Goal: Information Seeking & Learning: Check status

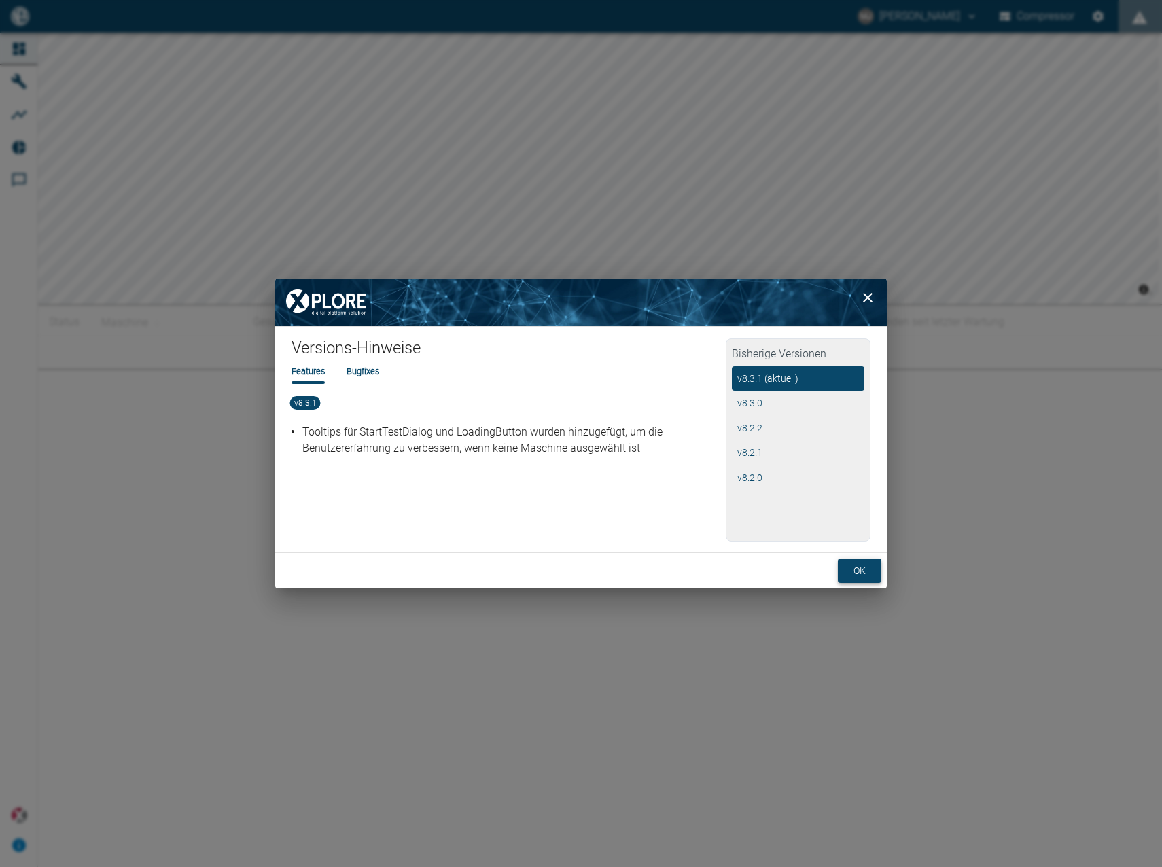
click at [859, 580] on button "ok" at bounding box center [859, 571] width 43 height 25
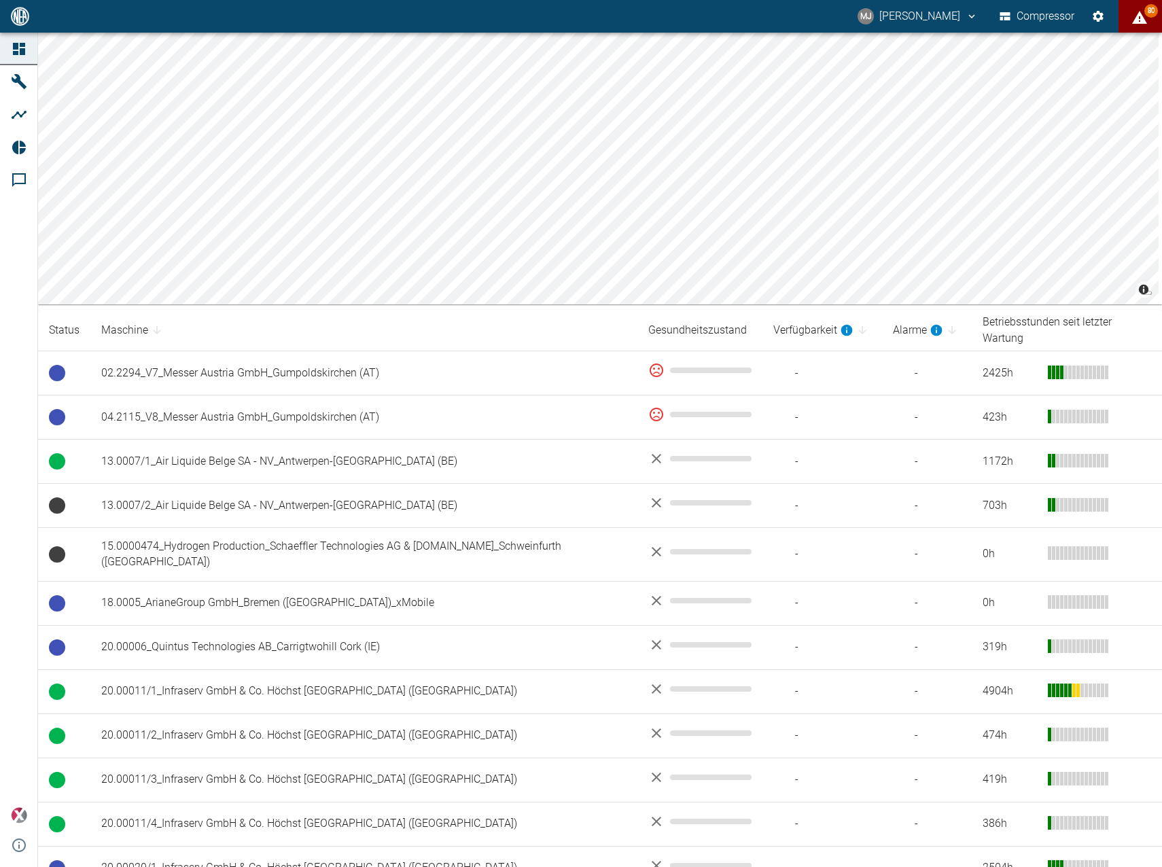
click at [1150, 15] on span "80" at bounding box center [1152, 11] width 14 height 14
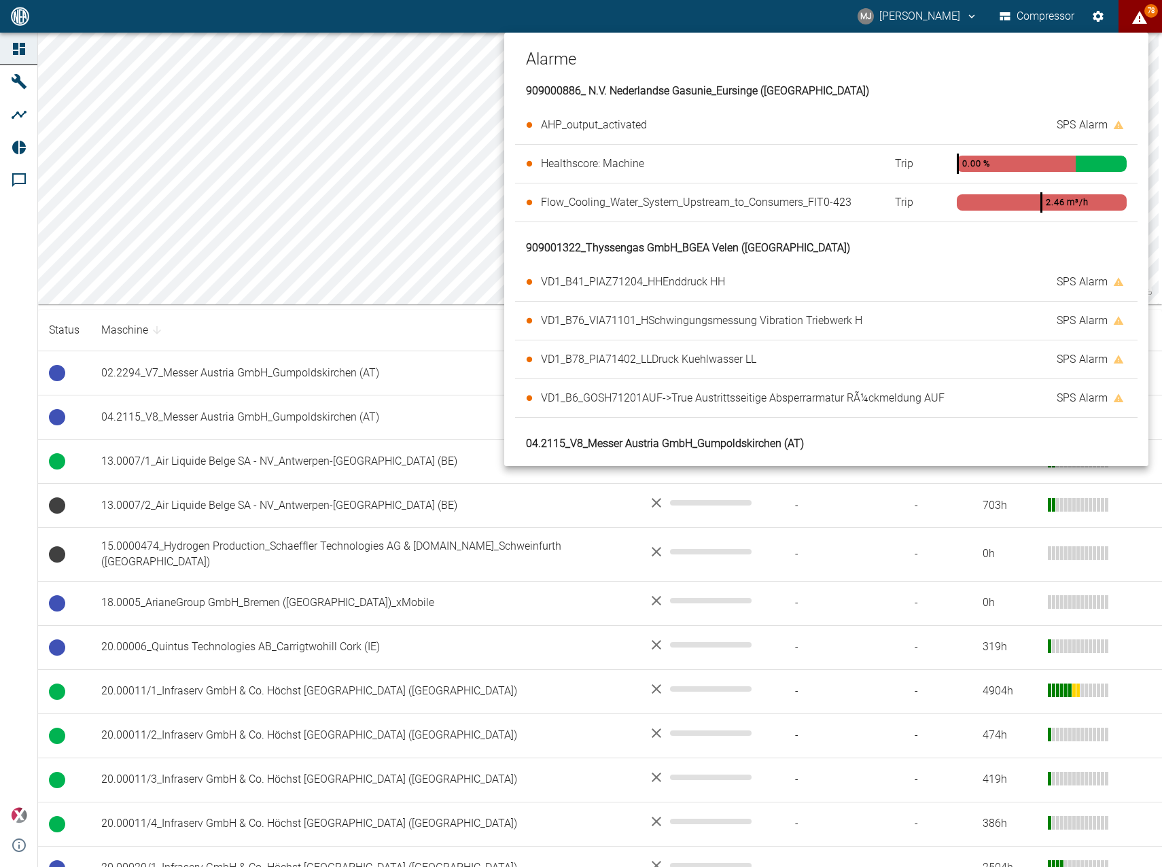
click at [671, 284] on span "VD1_B41_PIAZ71204_HHEnddruck HH" at bounding box center [633, 281] width 184 height 13
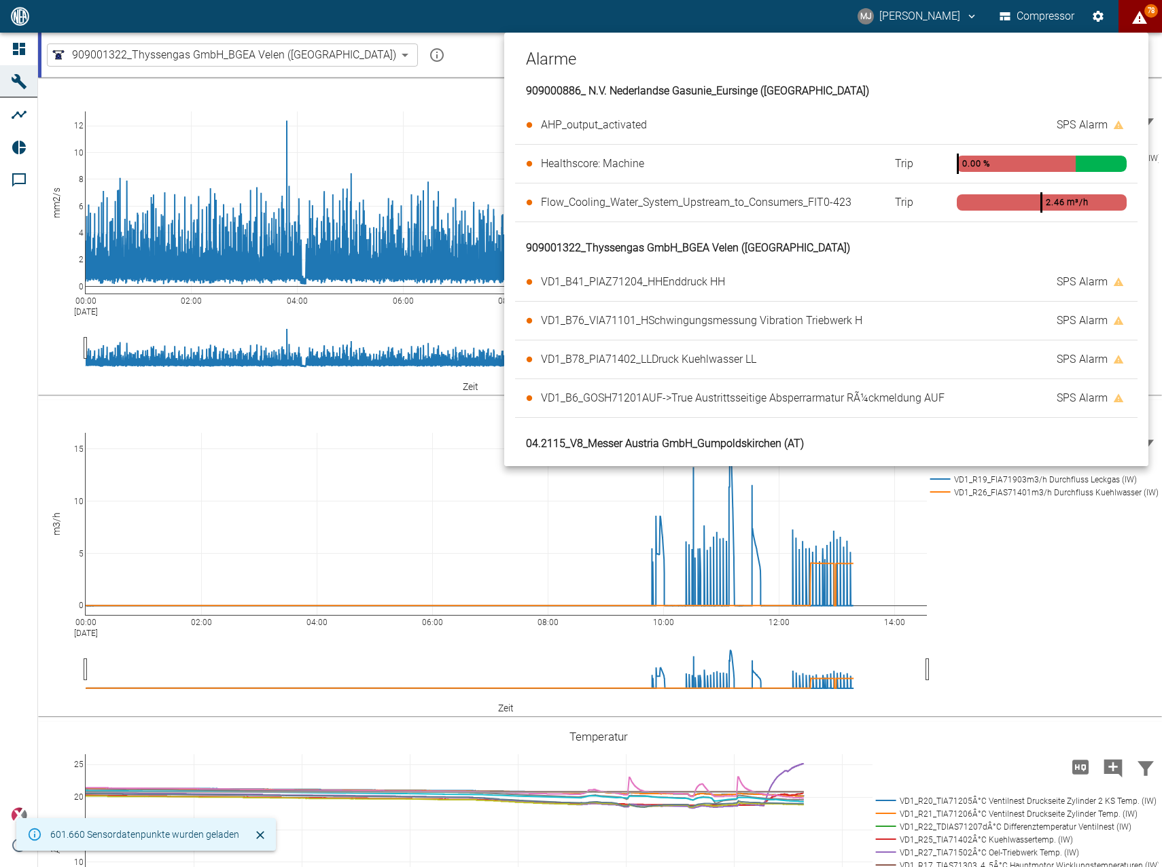
click at [353, 490] on div at bounding box center [581, 433] width 1162 height 867
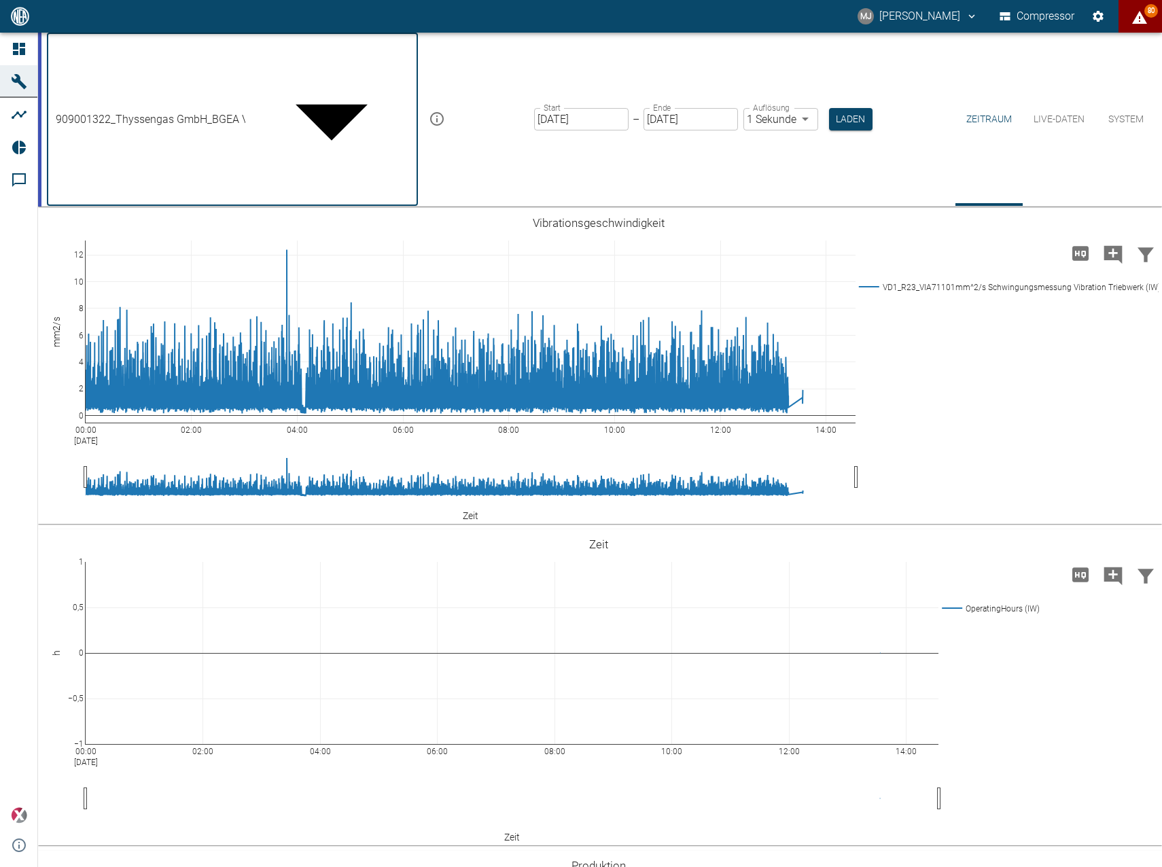
click at [310, 51] on body "[PERSON_NAME] Compressor 80 Dashboard Maschinen Analysen Reports Kommentare pow…" at bounding box center [581, 433] width 1162 height 867
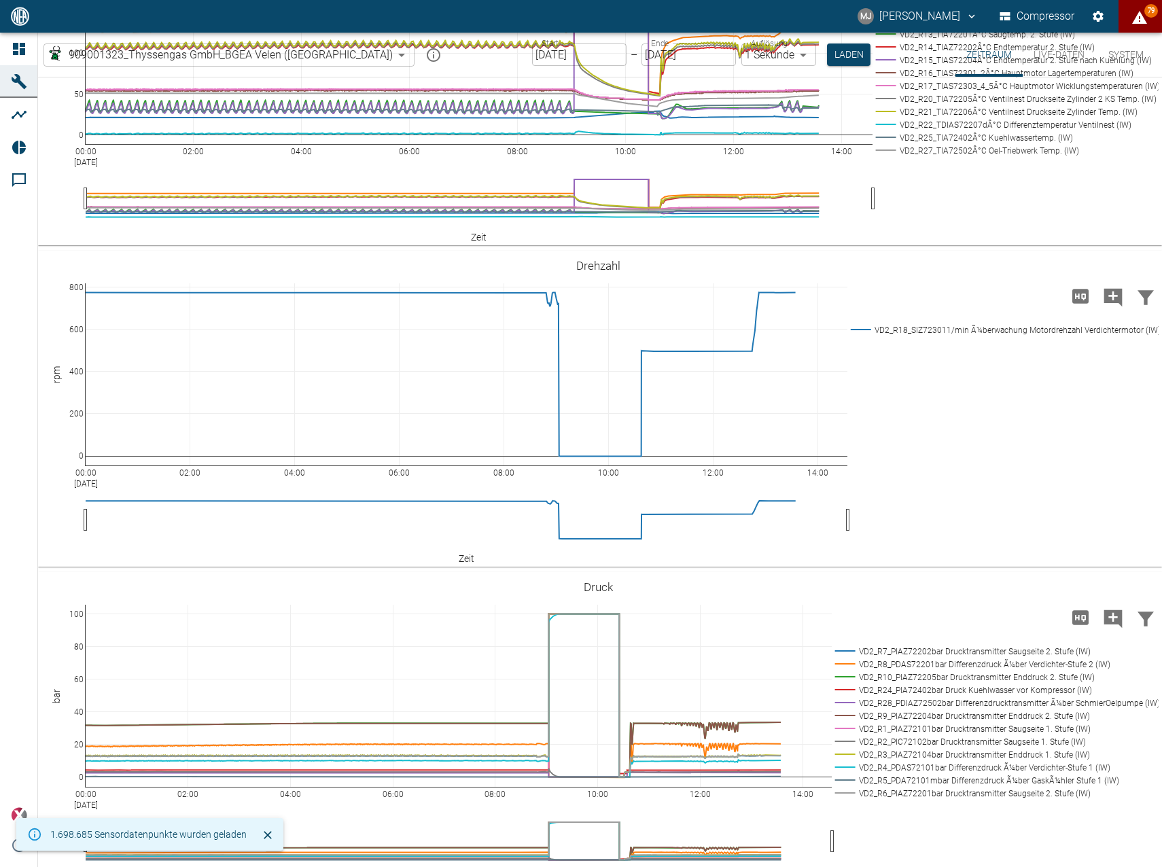
scroll to position [523, 0]
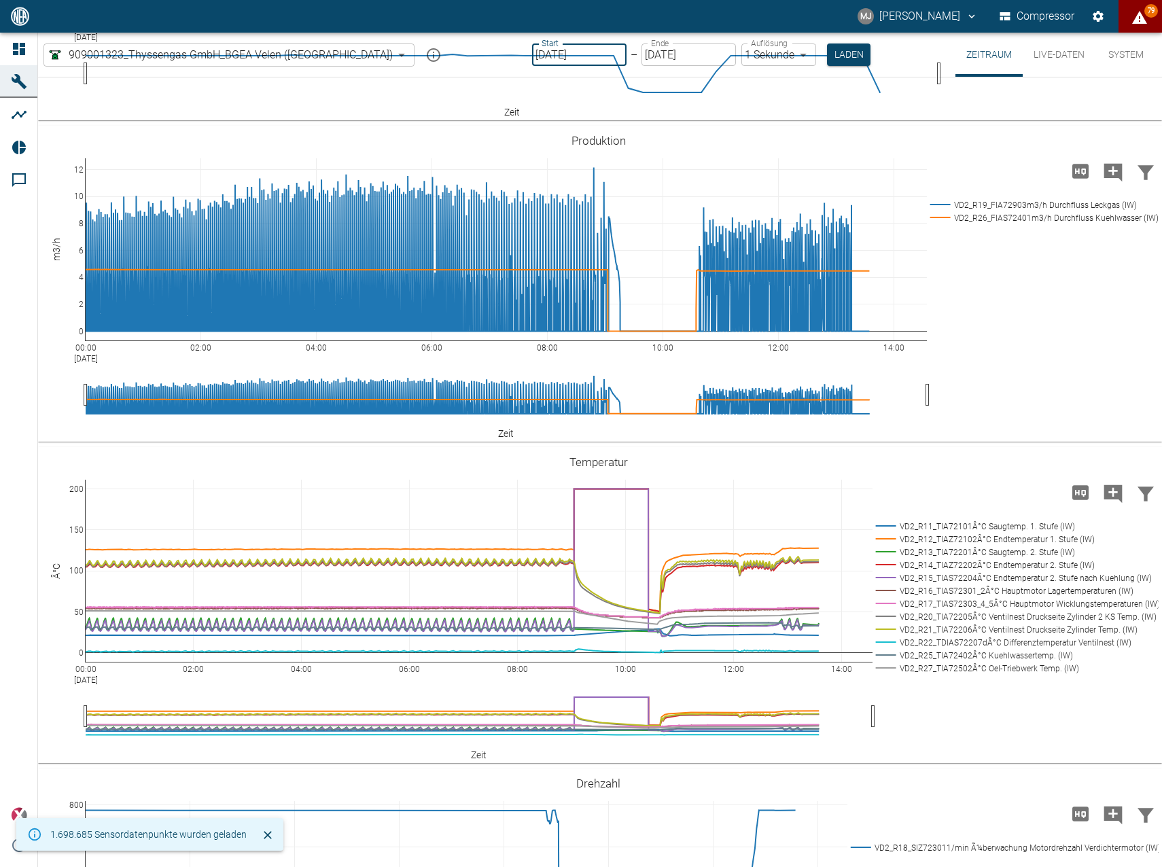
click at [532, 58] on input "[DATE]" at bounding box center [579, 54] width 94 height 22
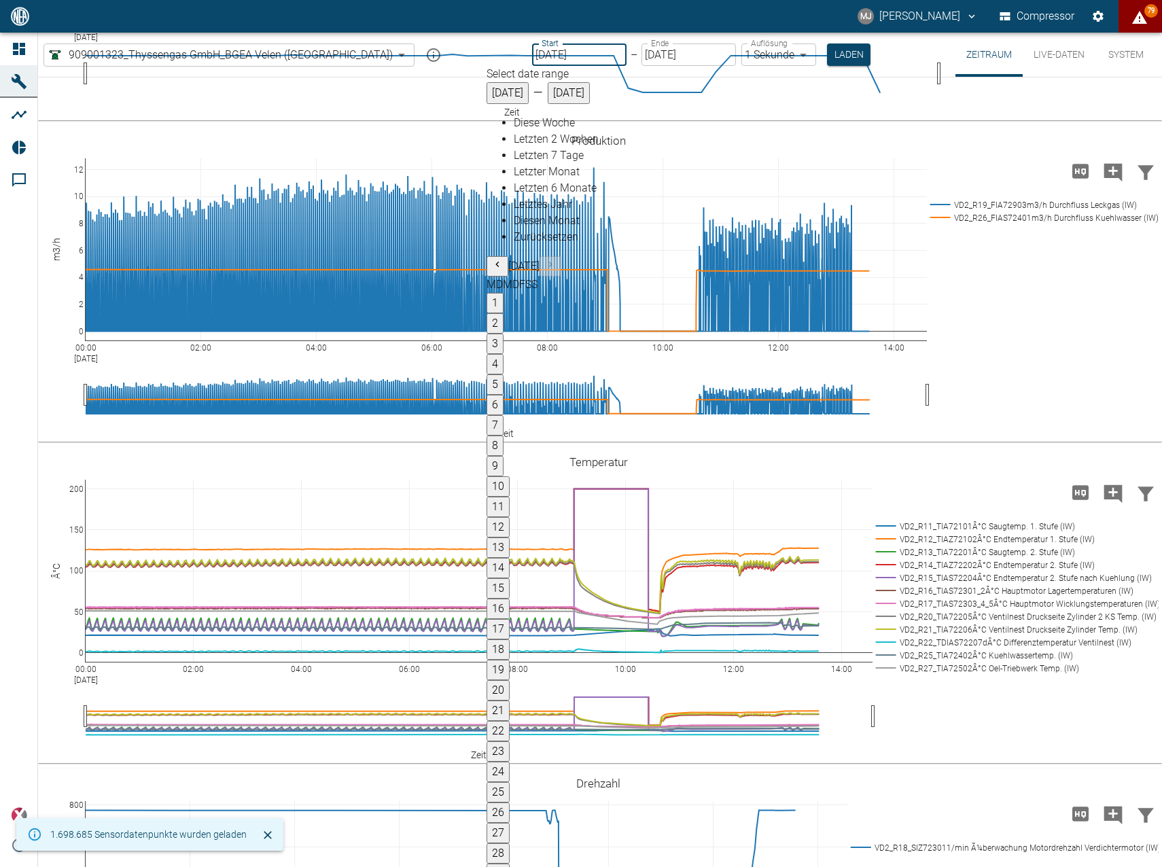
click at [532, 58] on input "[DATE]" at bounding box center [579, 54] width 94 height 22
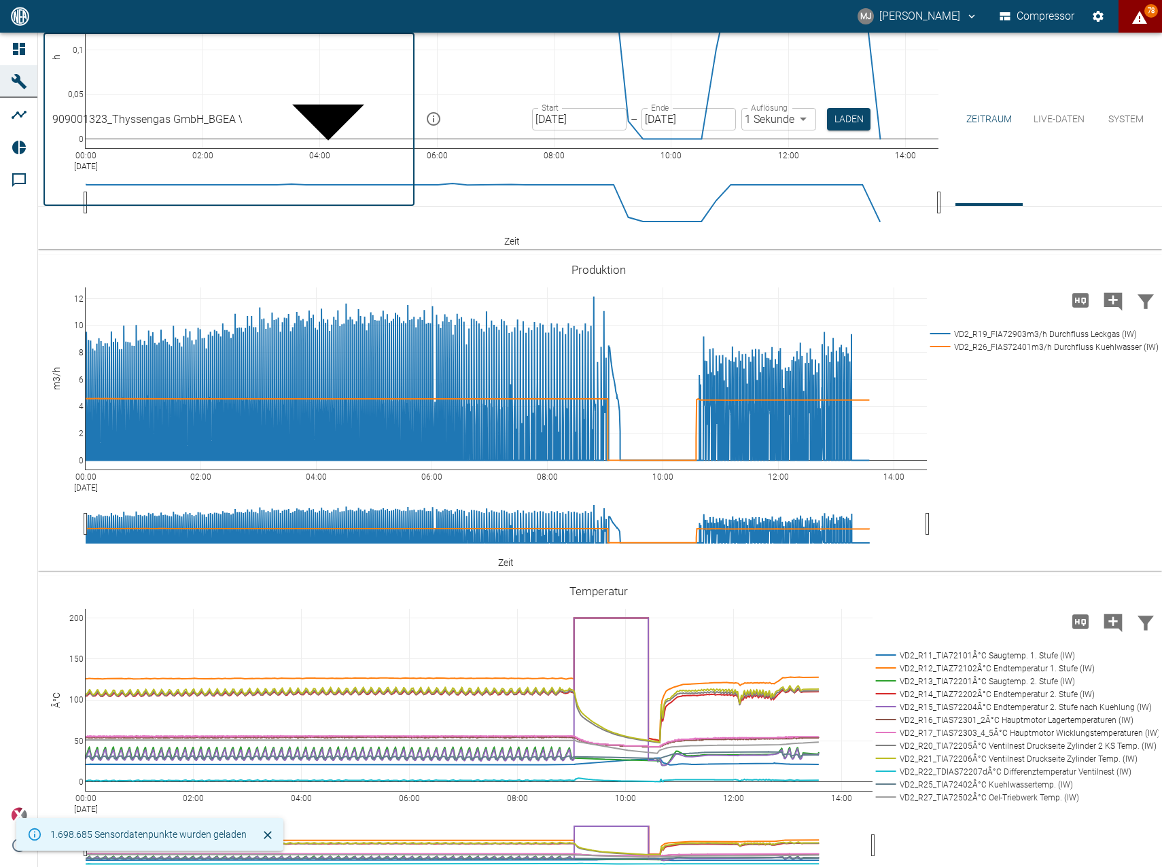
click at [290, 59] on body "[PERSON_NAME] Compressor 78 Dashboard Maschinen Analysen Reports Kommentare pow…" at bounding box center [581, 433] width 1162 height 867
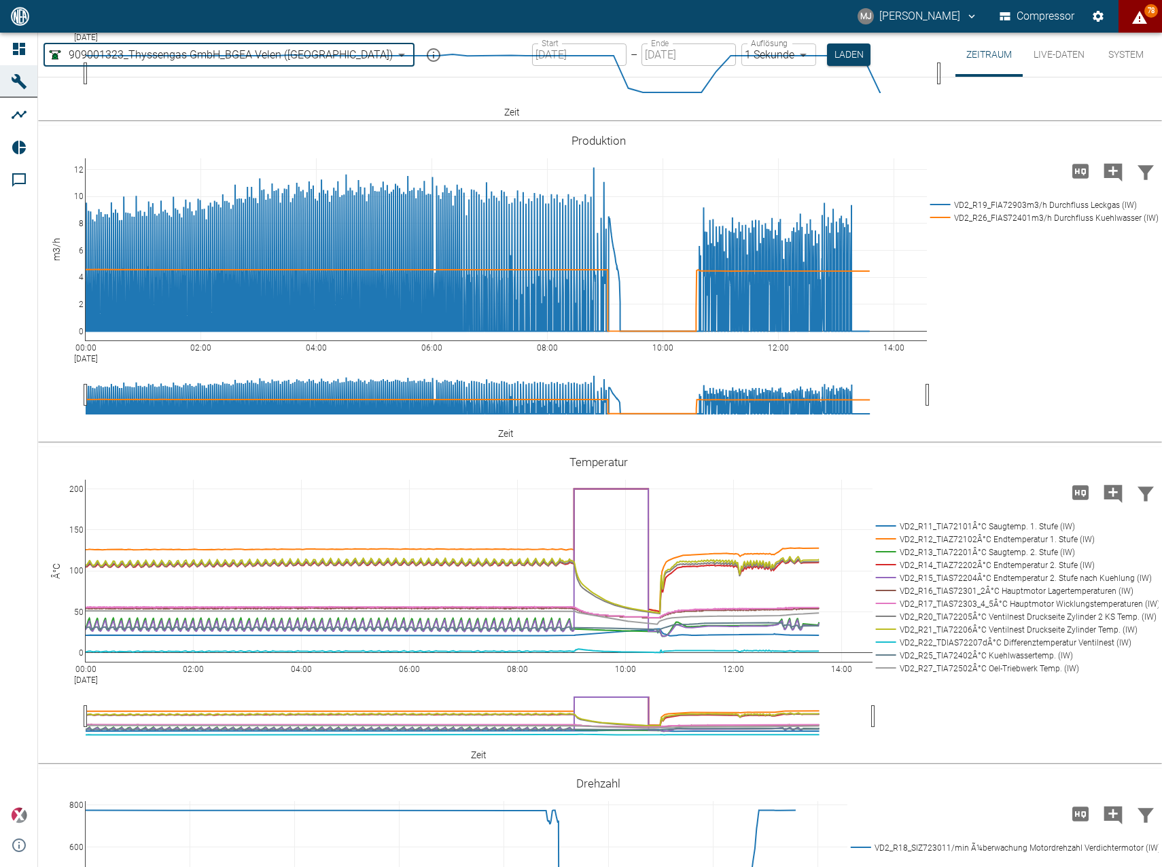
type input "259bb4d1-24a0-4d0a-9cdd-a1b37587fdca"
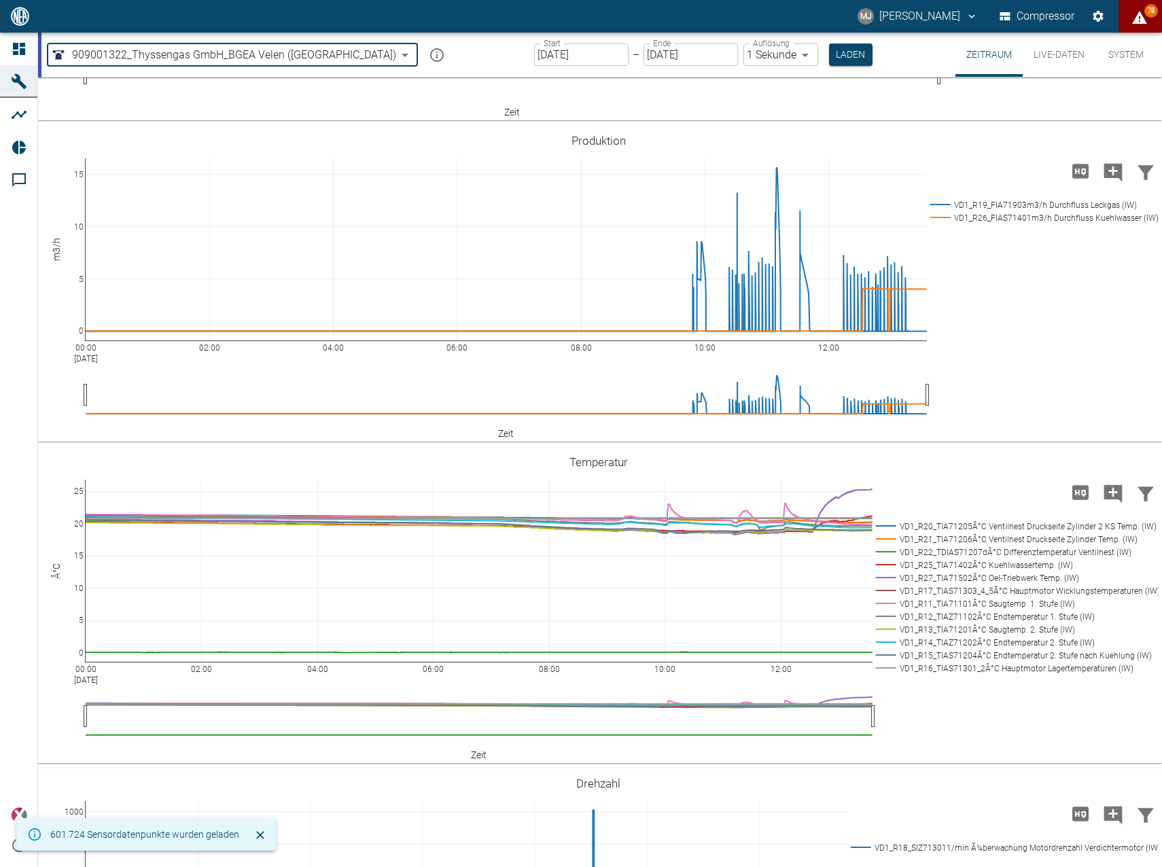
click at [534, 54] on input "[DATE]" at bounding box center [581, 54] width 94 height 22
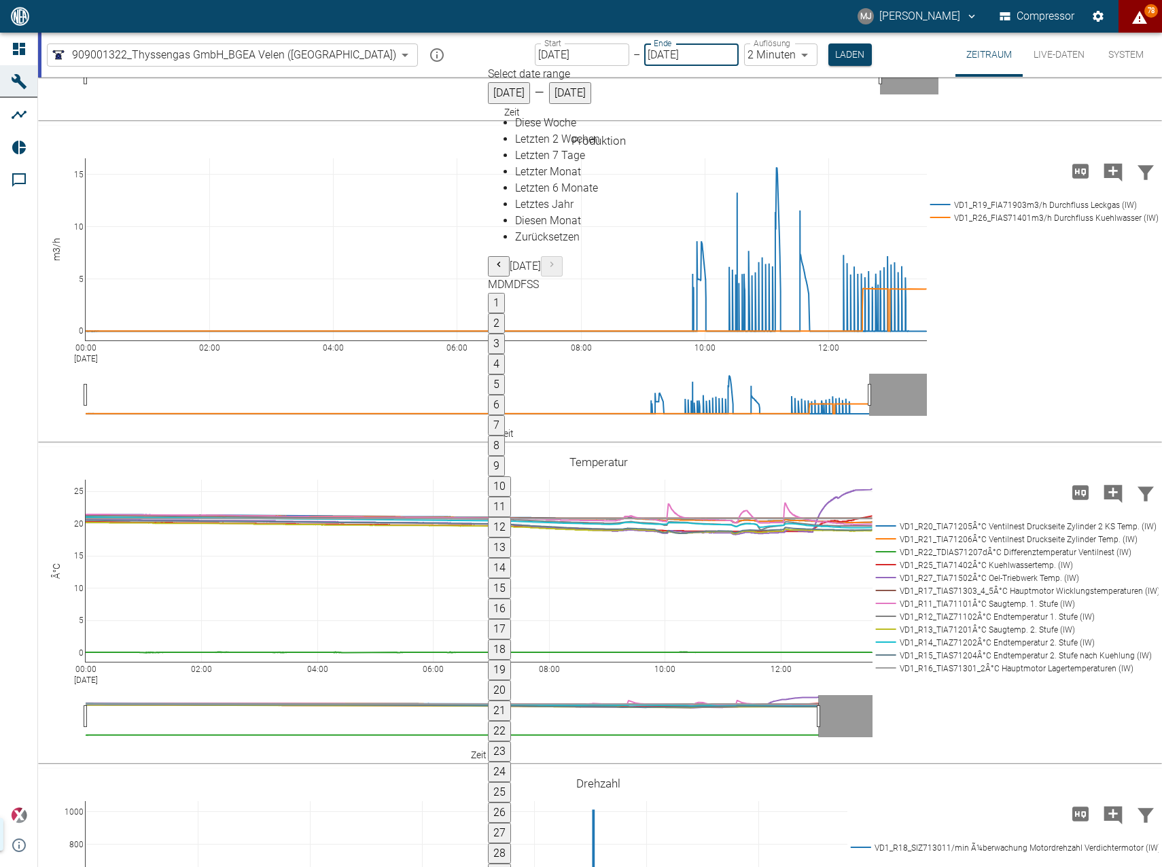
type input "[DATE]"
type input "2min"
type input "[DATE]"
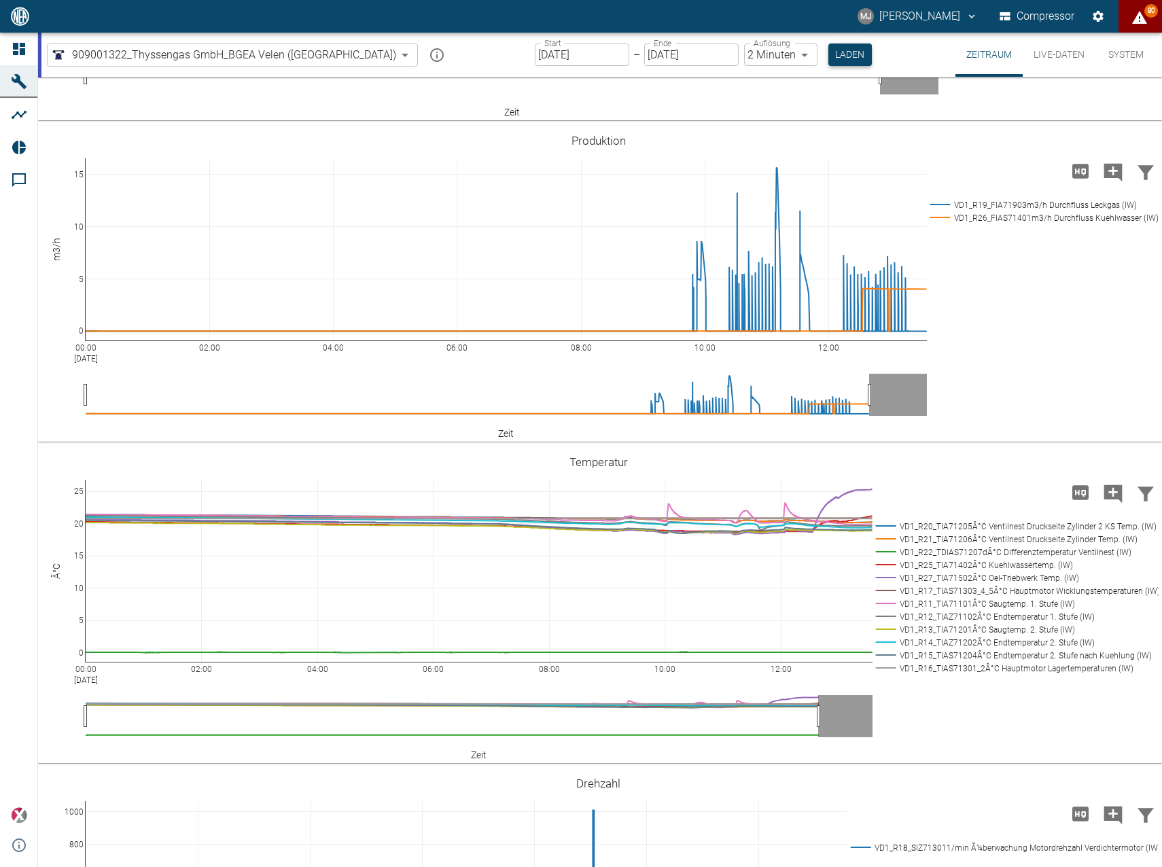
click at [828, 58] on button "Laden" at bounding box center [849, 54] width 43 height 22
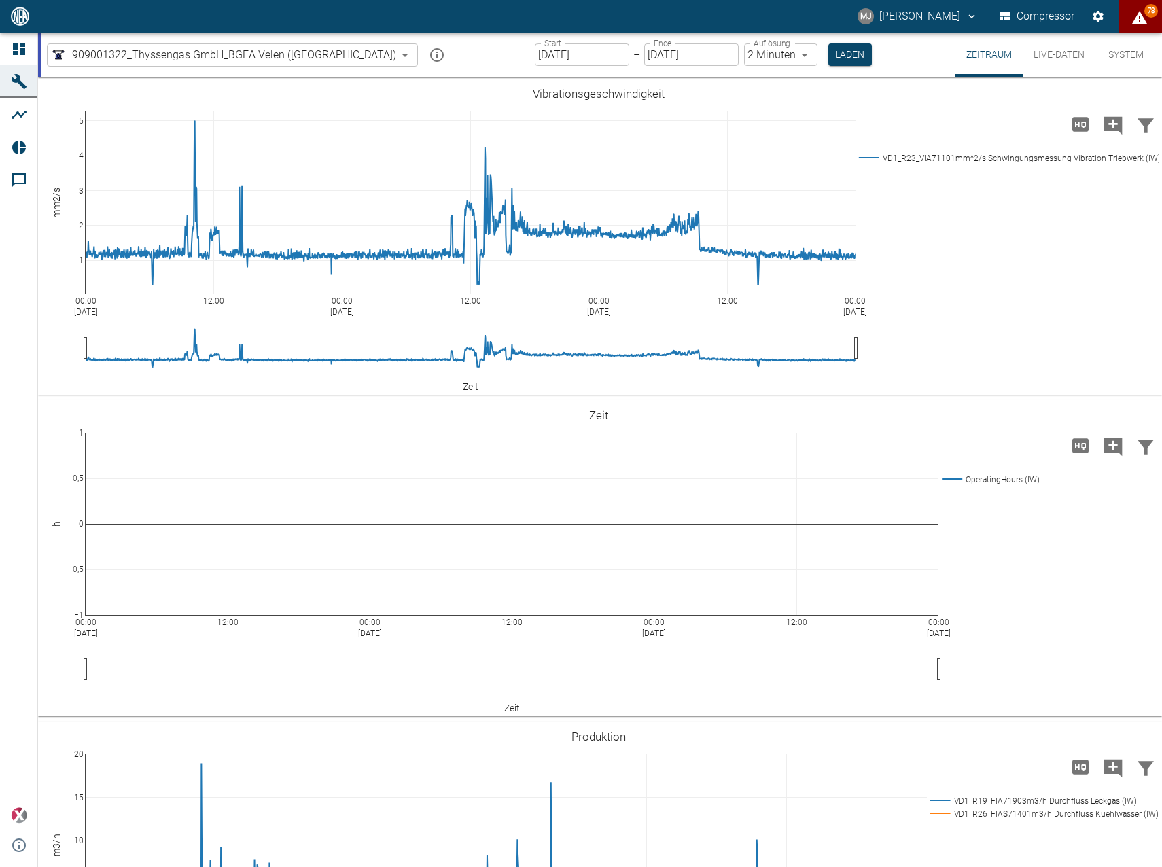
click at [281, 67] on div "909001322_Thyssengas GmbH_BGEA Velen (DE) 259bb4d1-24a0-4d0a-9cdd-a1b37587fdca ​" at bounding box center [249, 54] width 404 height 27
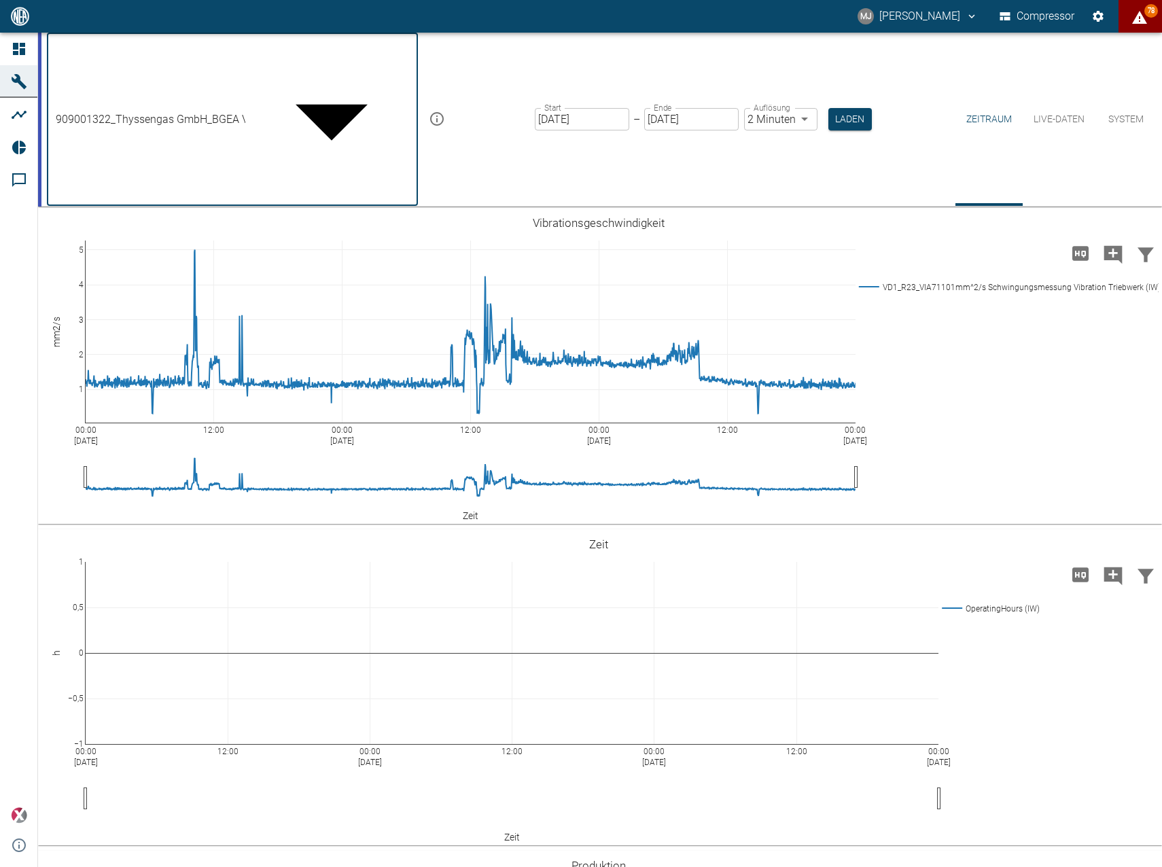
click at [281, 58] on body "[PERSON_NAME] Compressor 78 Dashboard Maschinen Analysen Reports Kommentare pow…" at bounding box center [581, 433] width 1162 height 867
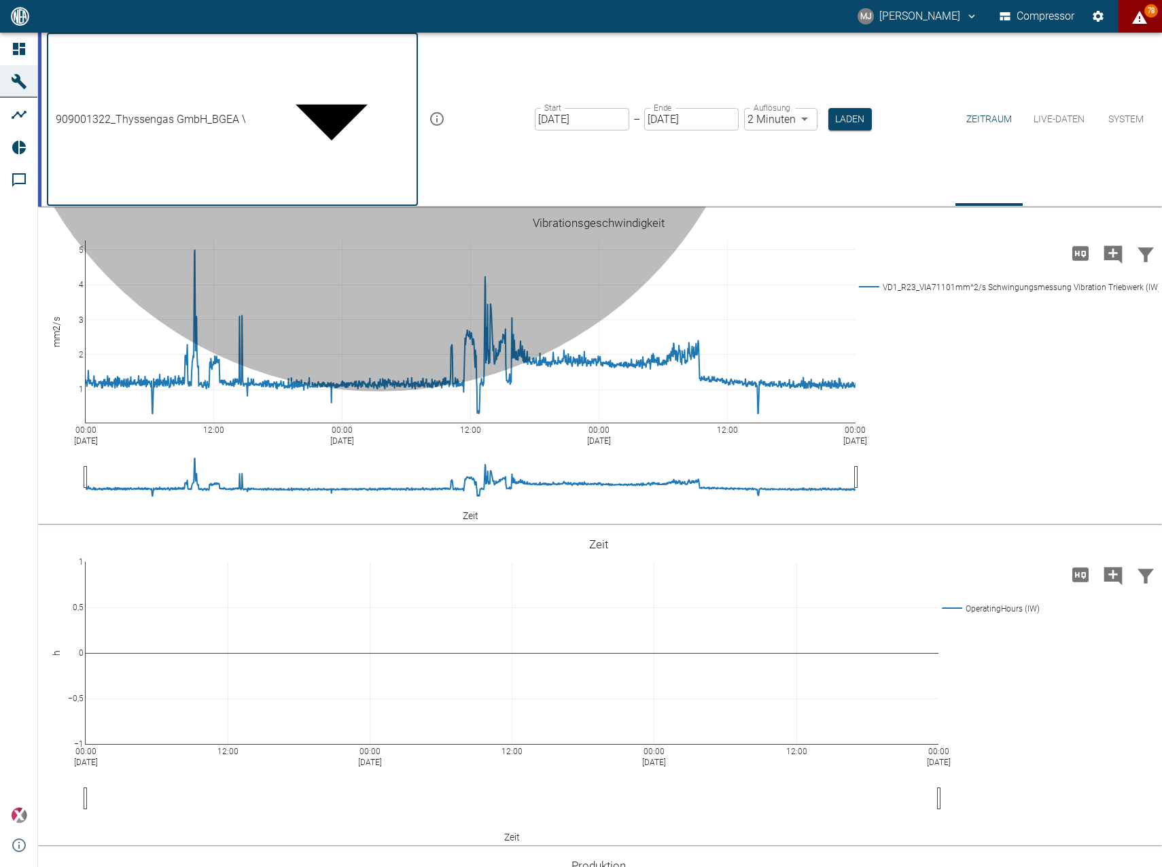
type input "d323cb37-0897-47d8-890e-65236b20deb2"
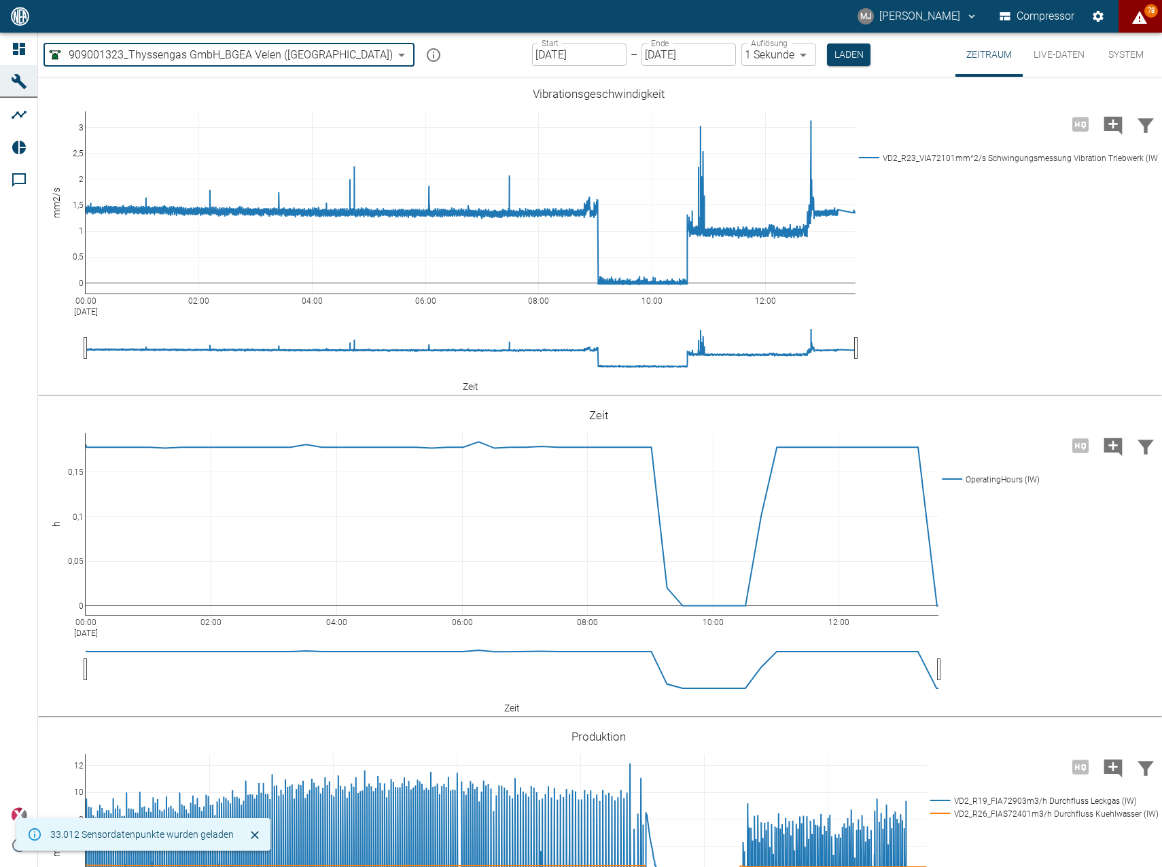
type input "[DATE]"
type input "1sec"
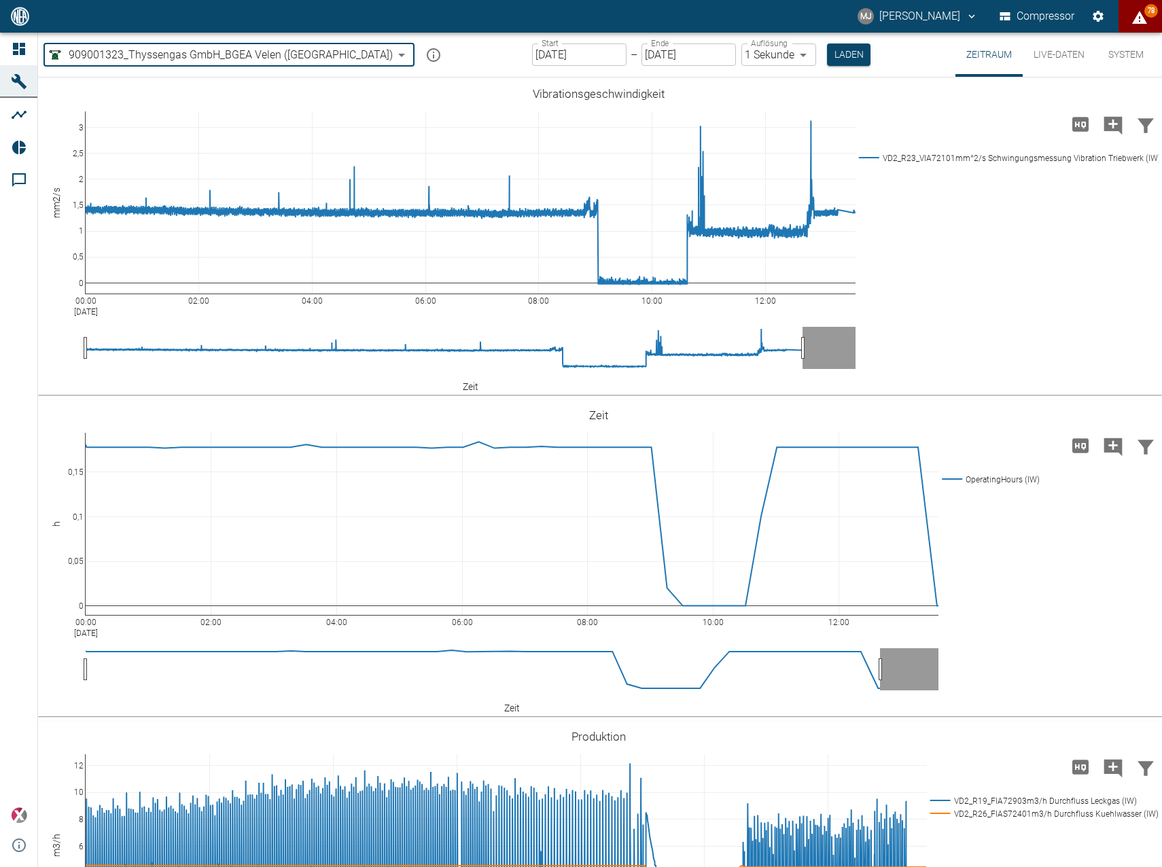
click at [549, 58] on input "[DATE]" at bounding box center [579, 54] width 94 height 22
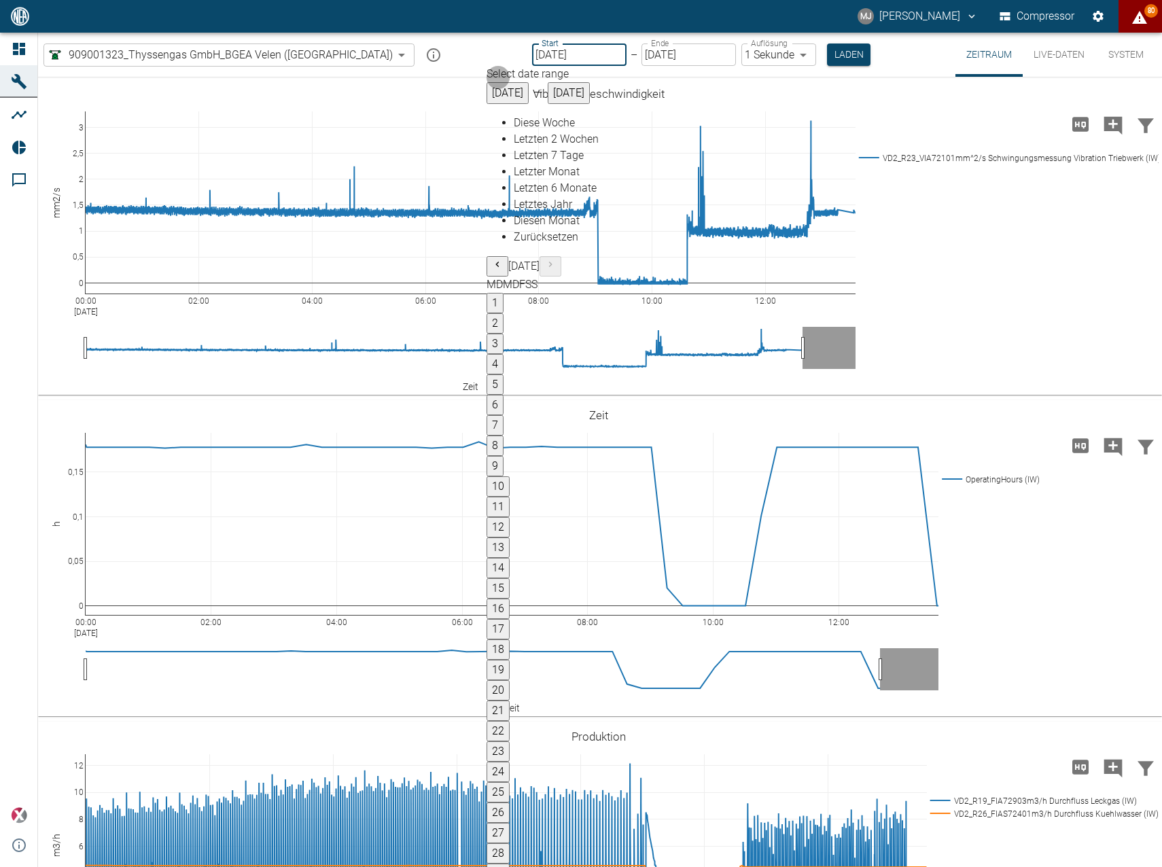
type input "[DATE]"
type input "2min"
drag, startPoint x: 915, startPoint y: 239, endPoint x: 919, endPoint y: 247, distance: 8.8
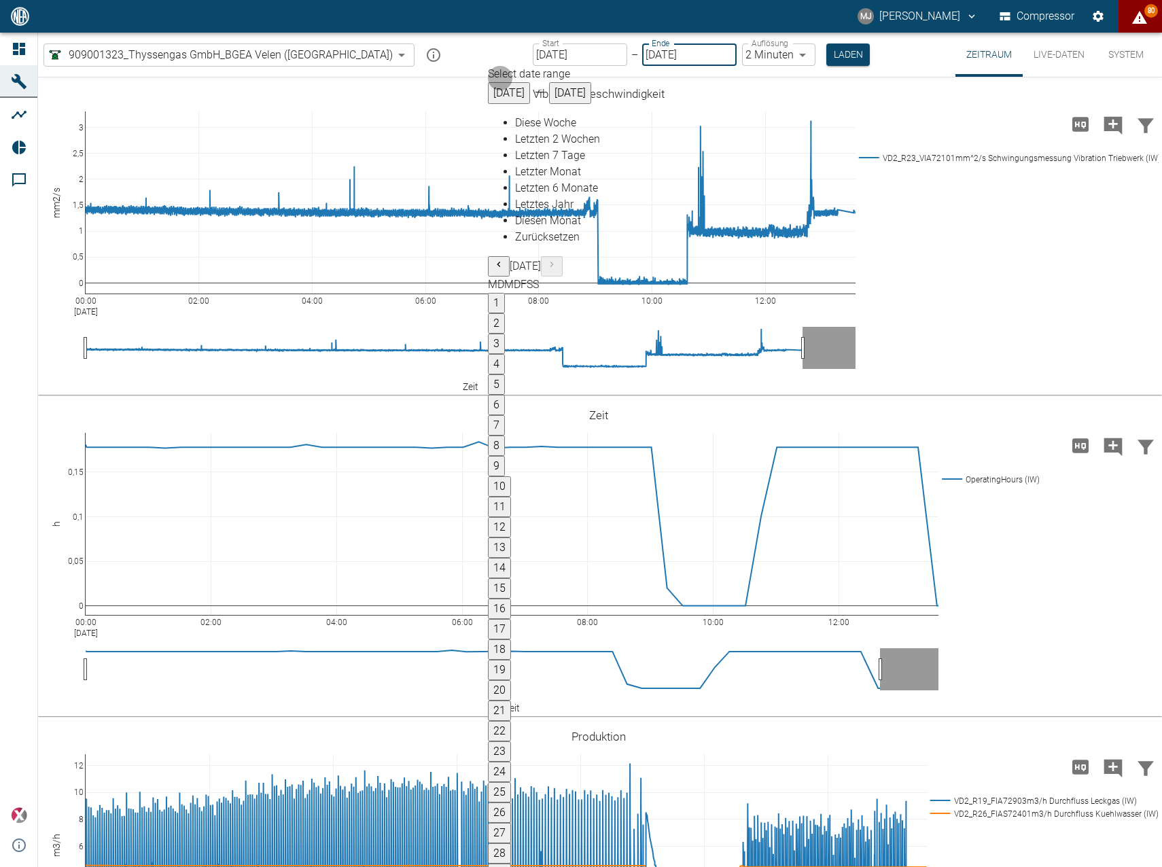
type input "[DATE]"
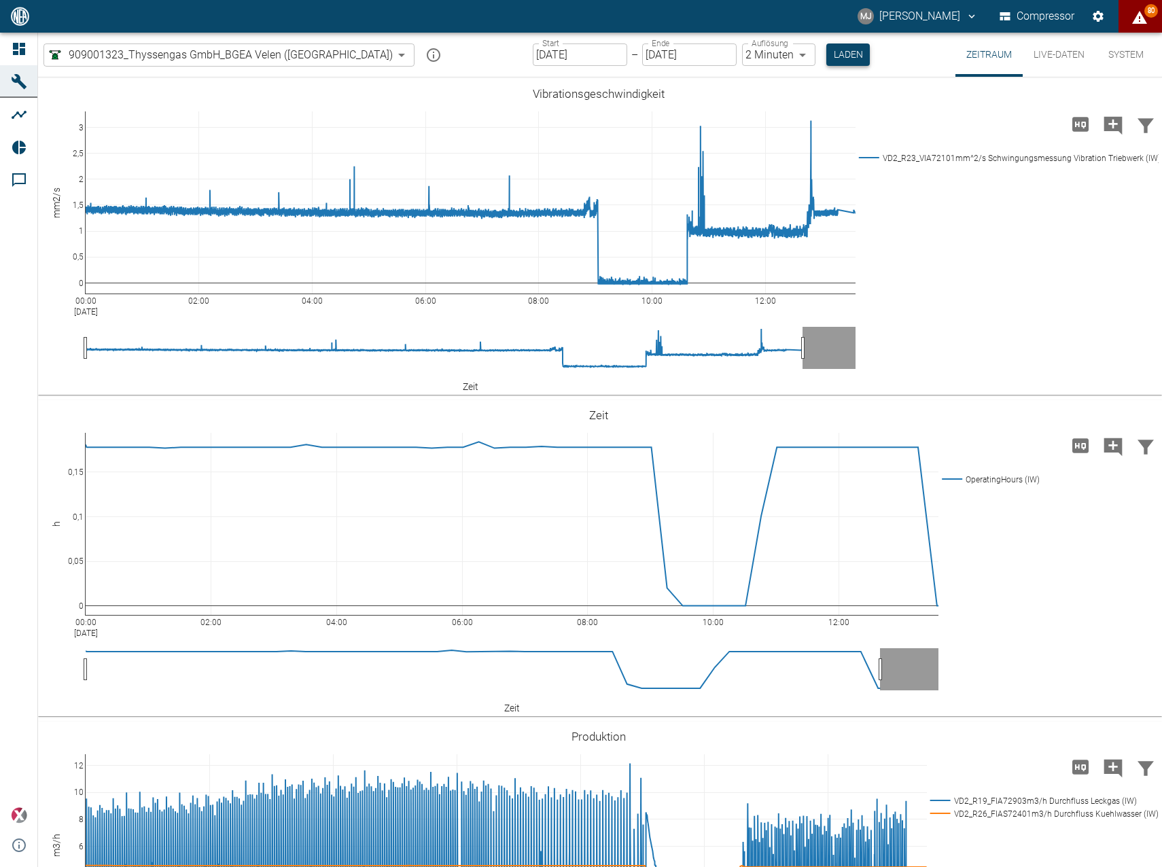
click at [826, 46] on button "Laden" at bounding box center [847, 54] width 43 height 22
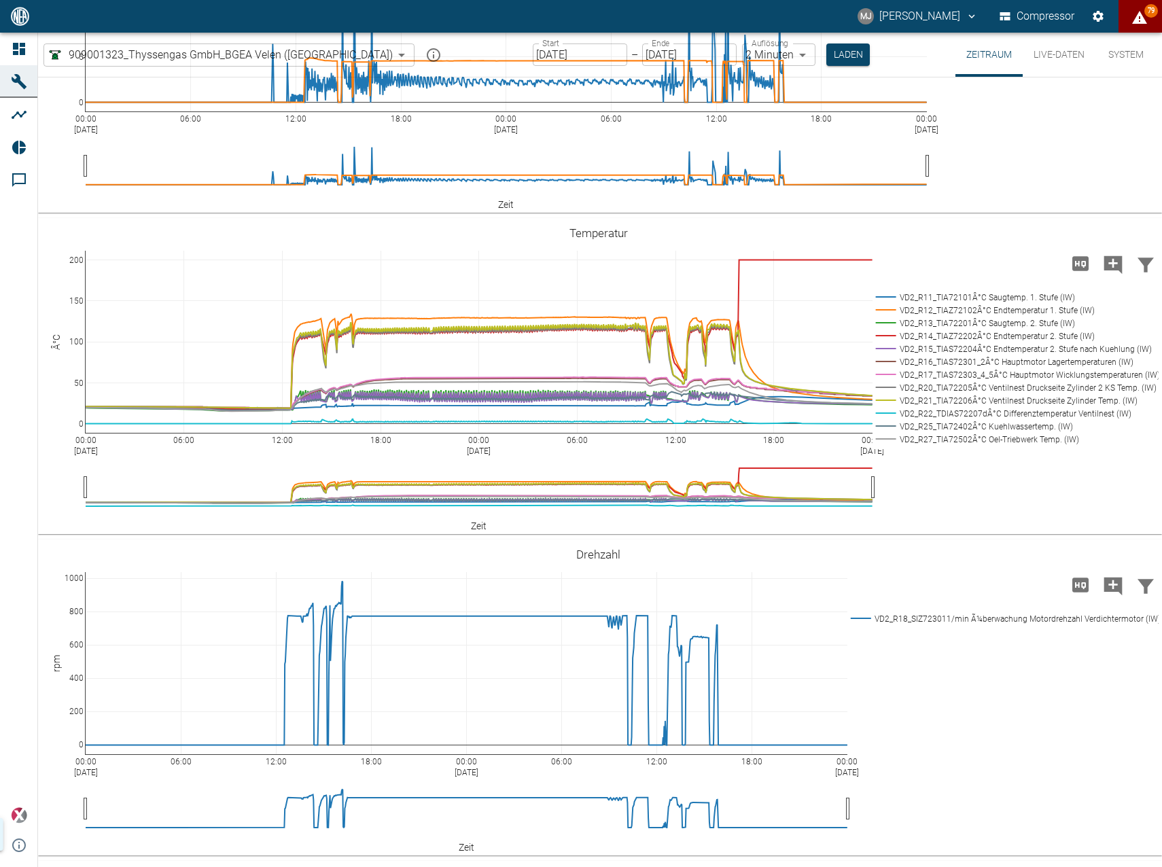
scroll to position [952, 0]
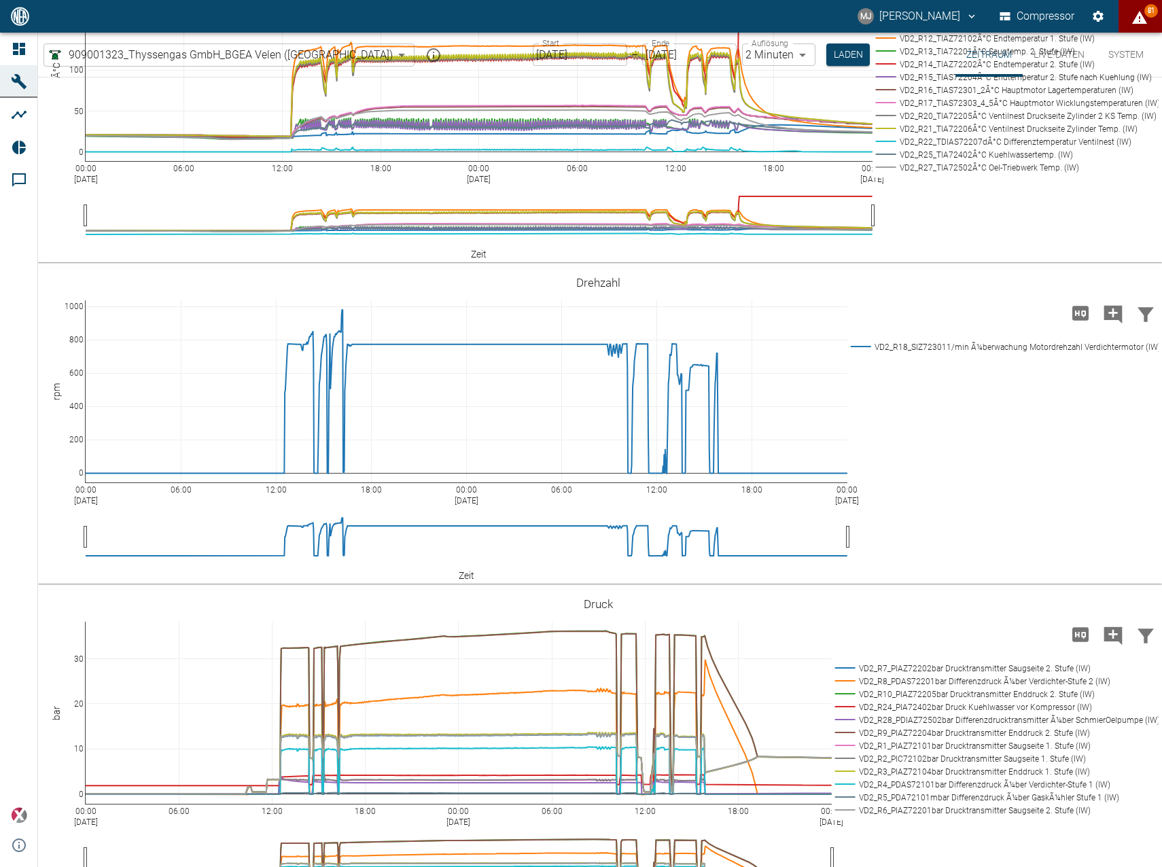
click at [260, 57] on body "[PERSON_NAME] Compressor 81 Dashboard Maschinen Analysen Reports Kommentare pow…" at bounding box center [581, 433] width 1162 height 867
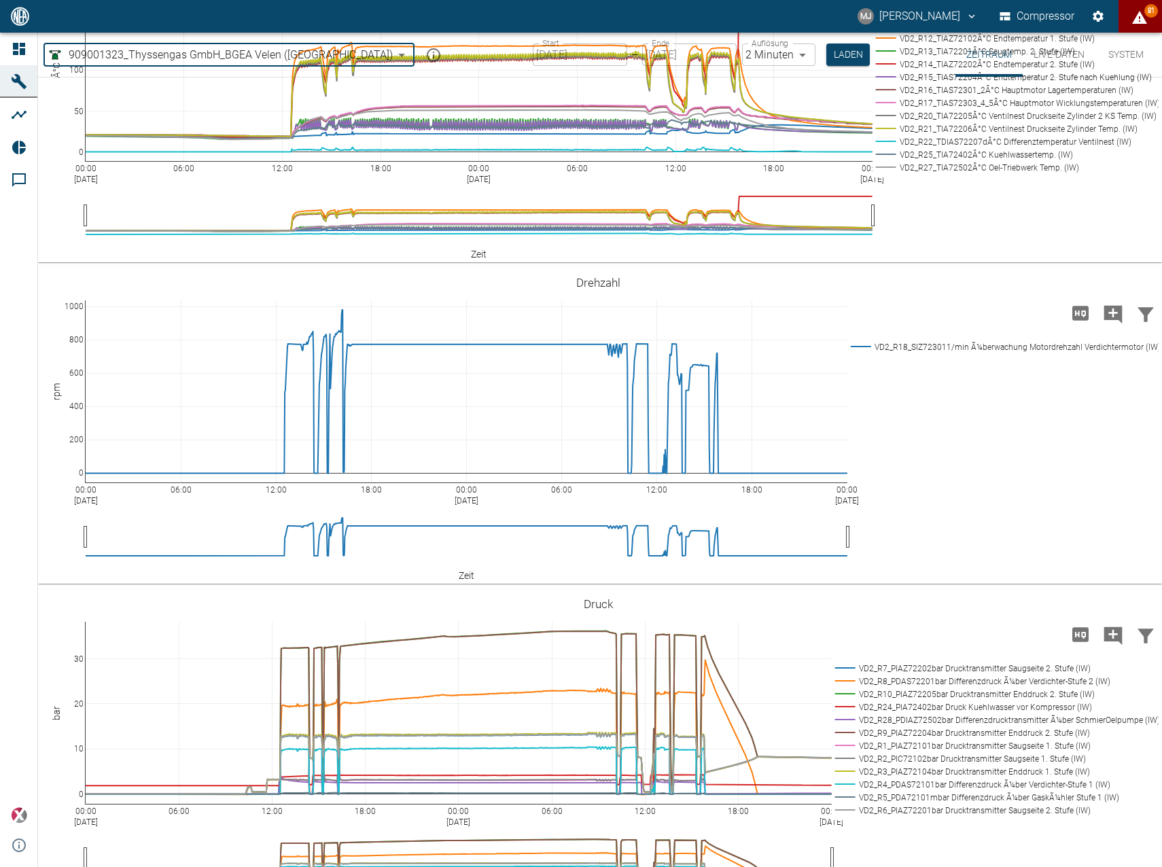
type input "844eaeab-9828-4312-bce0-6553bba898d4"
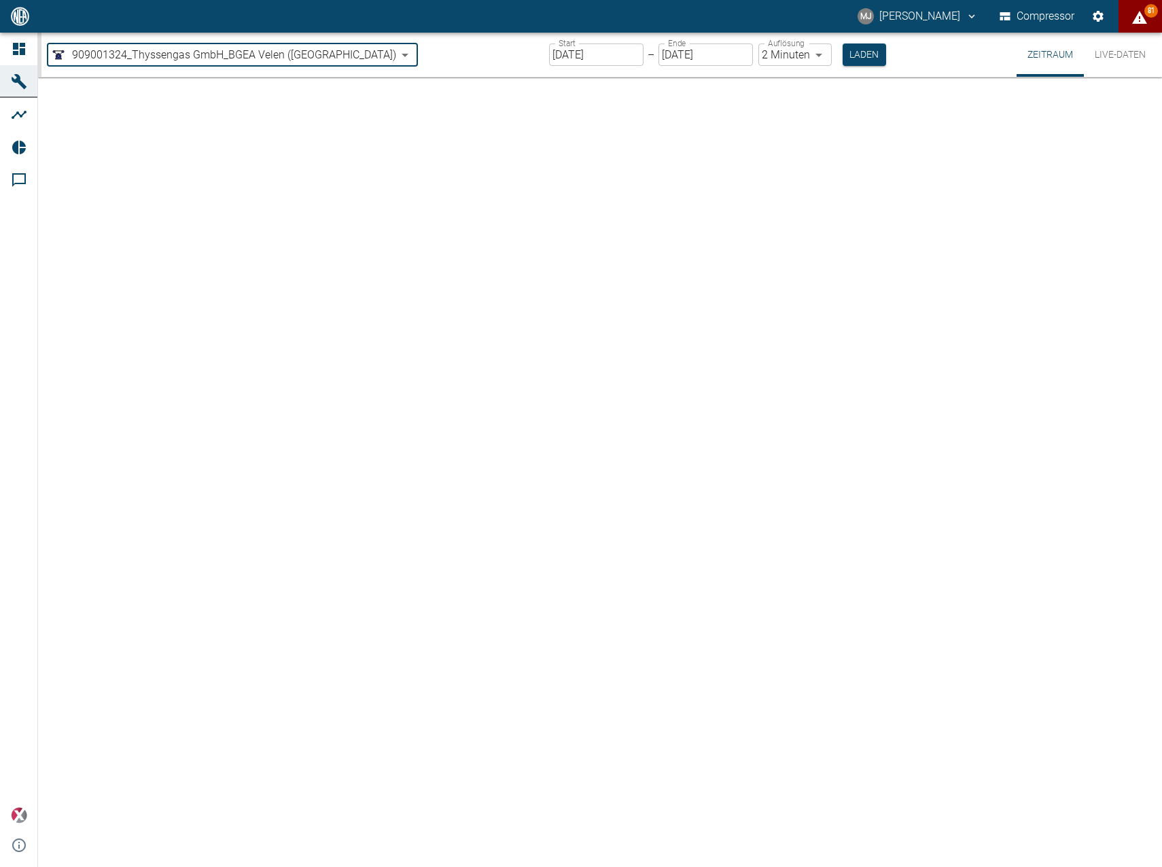
type input "[DATE]"
type input "1sec"
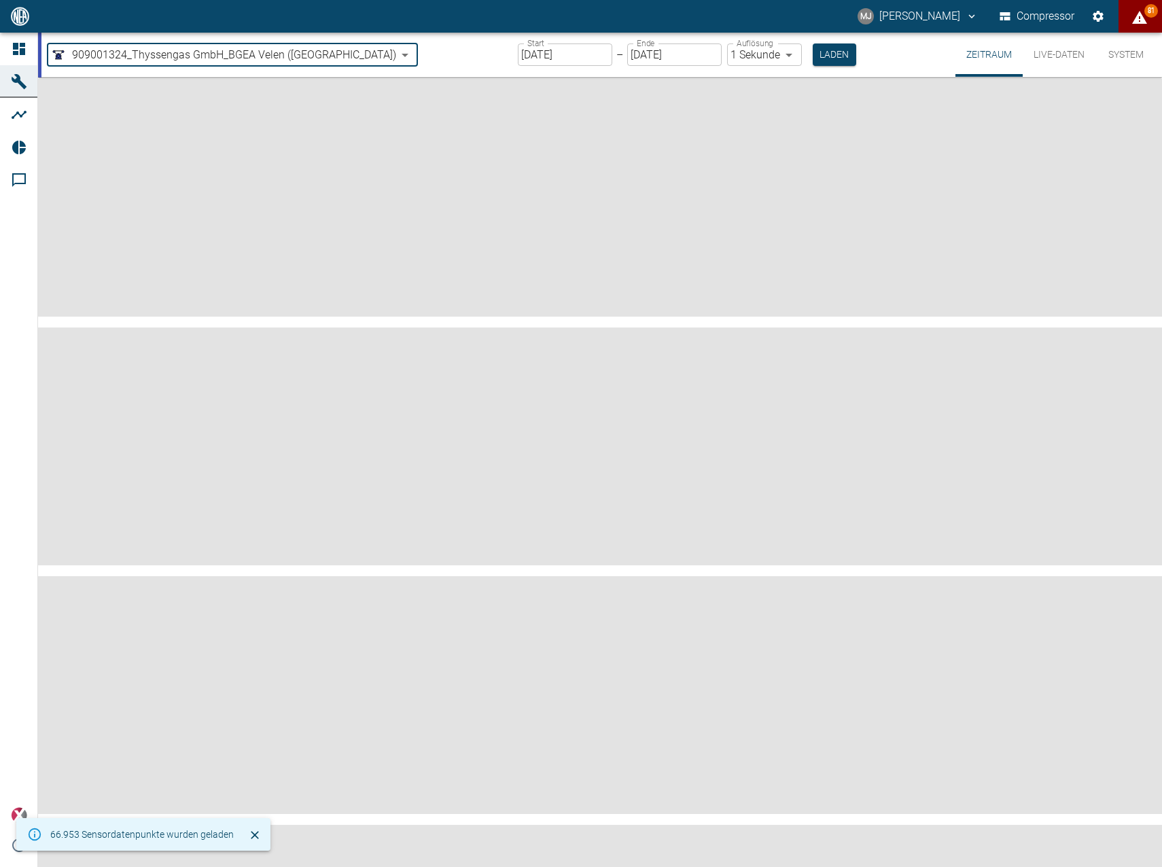
click at [518, 55] on input "[DATE]" at bounding box center [565, 54] width 94 height 22
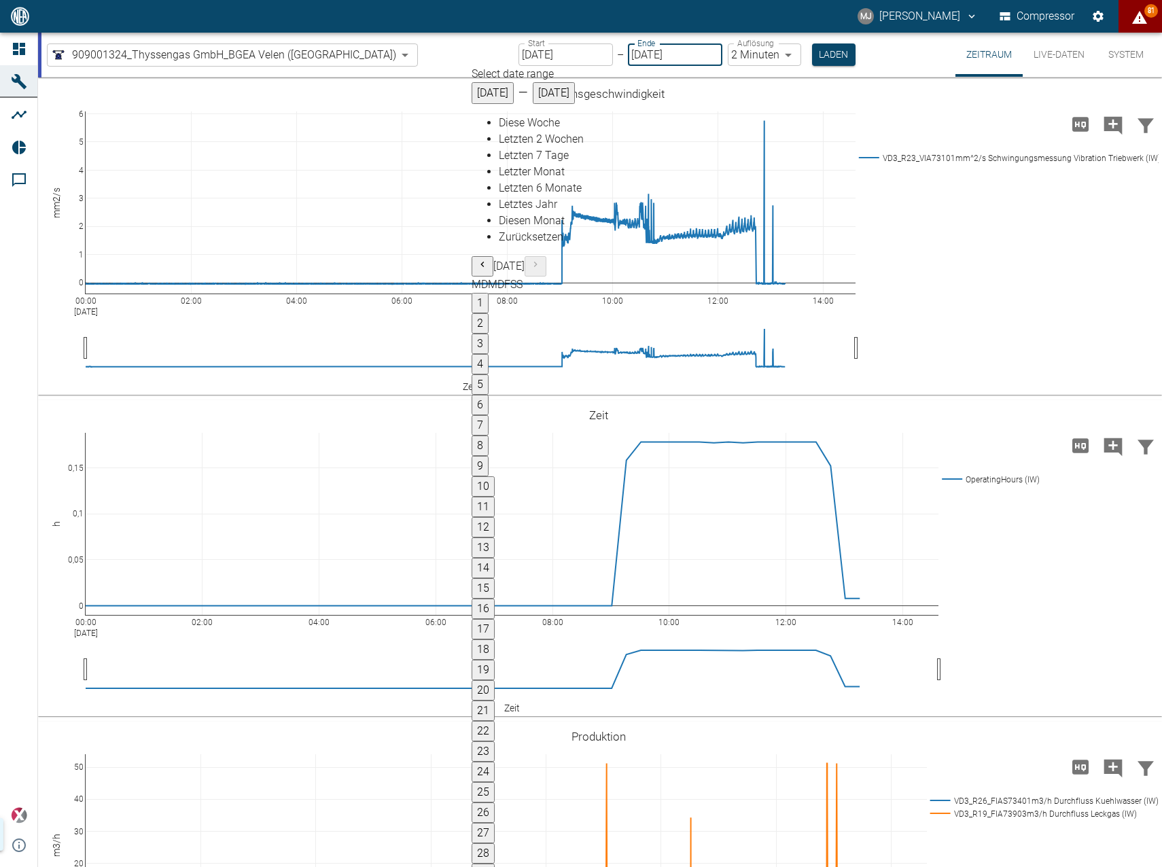
type input "[DATE]"
type input "2min"
type input "[DATE]"
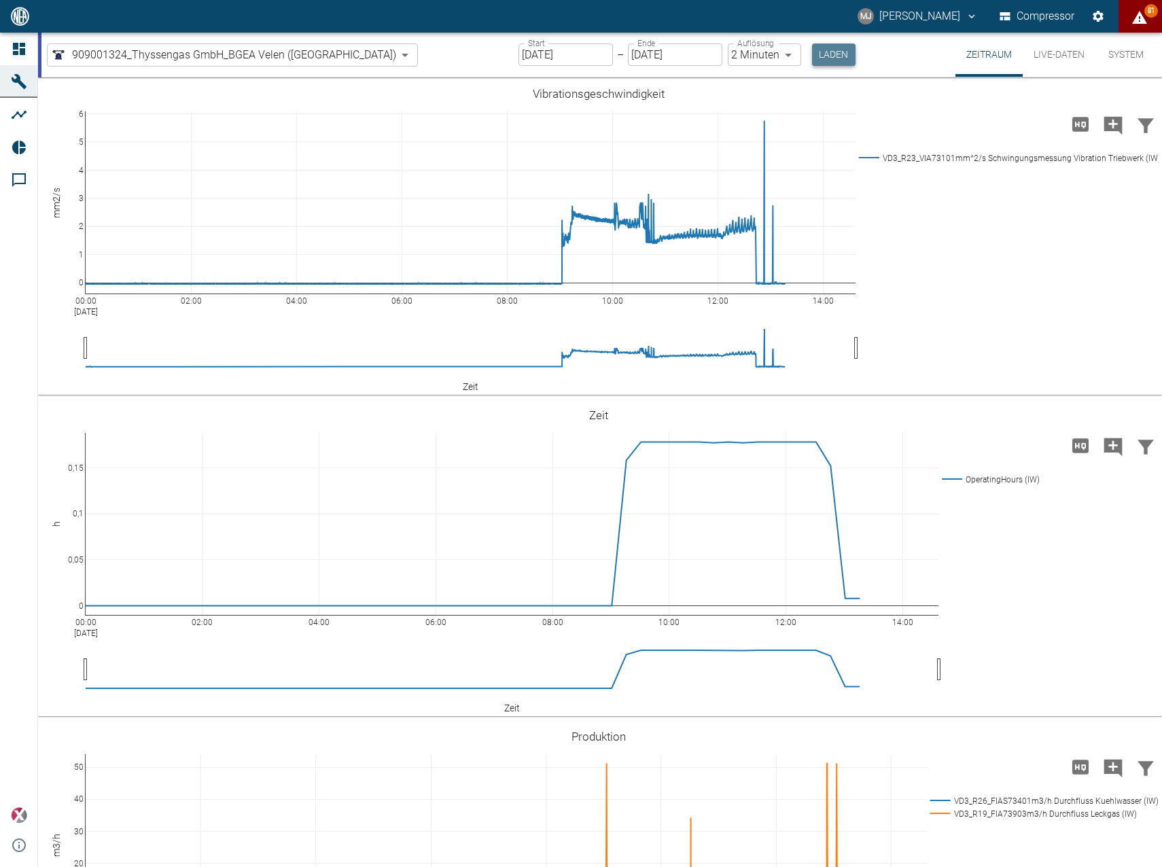
click at [812, 63] on button "Laden" at bounding box center [833, 54] width 43 height 22
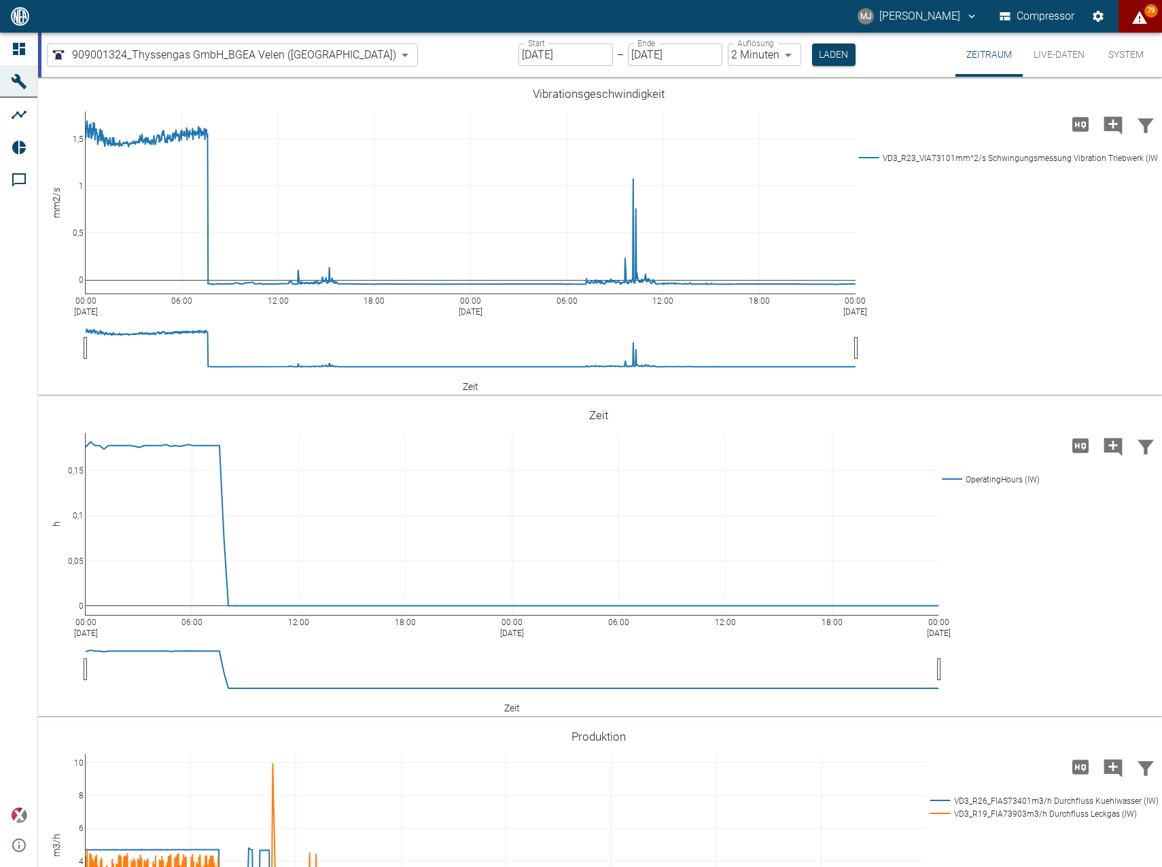
click at [198, 57] on body "[PERSON_NAME] Compressor 79 Dashboard Maschinen Analysen Reports Kommentare pow…" at bounding box center [581, 433] width 1162 height 867
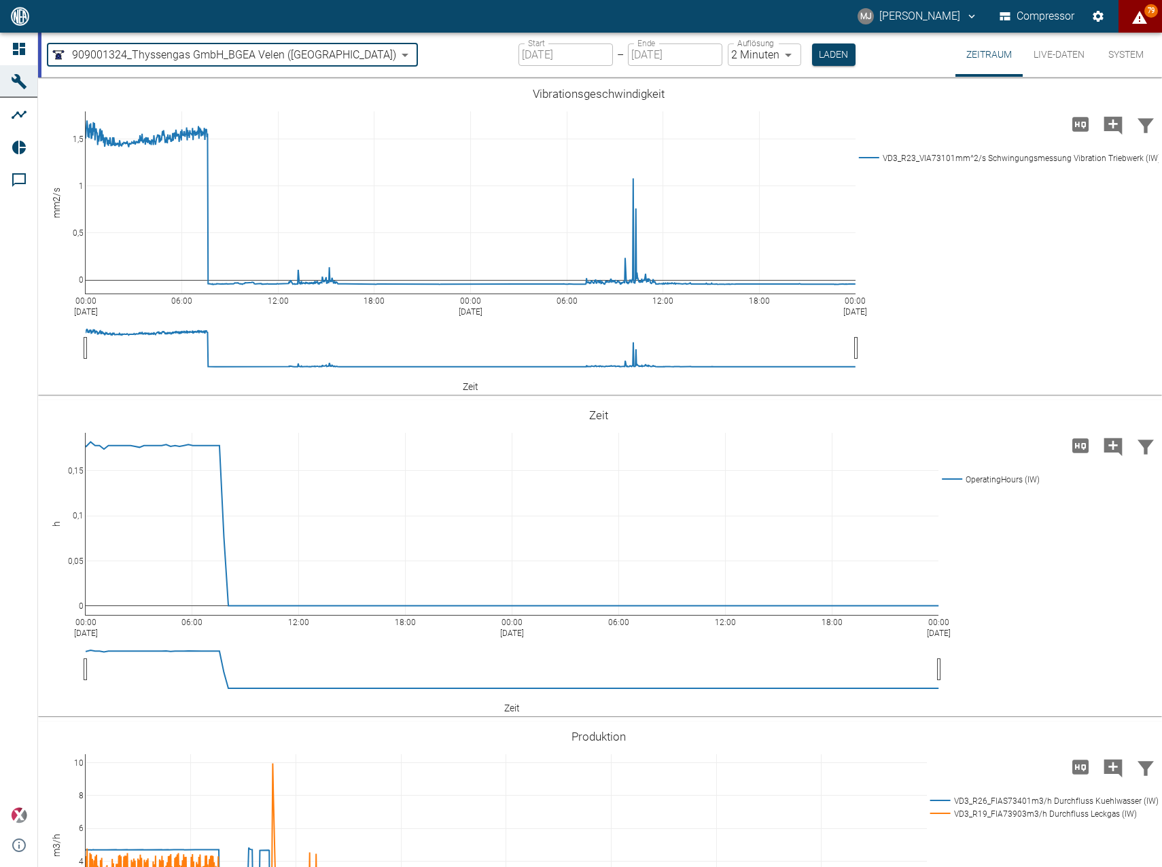
type input "259bb4d1-24a0-4d0a-9cdd-a1b37587fdca"
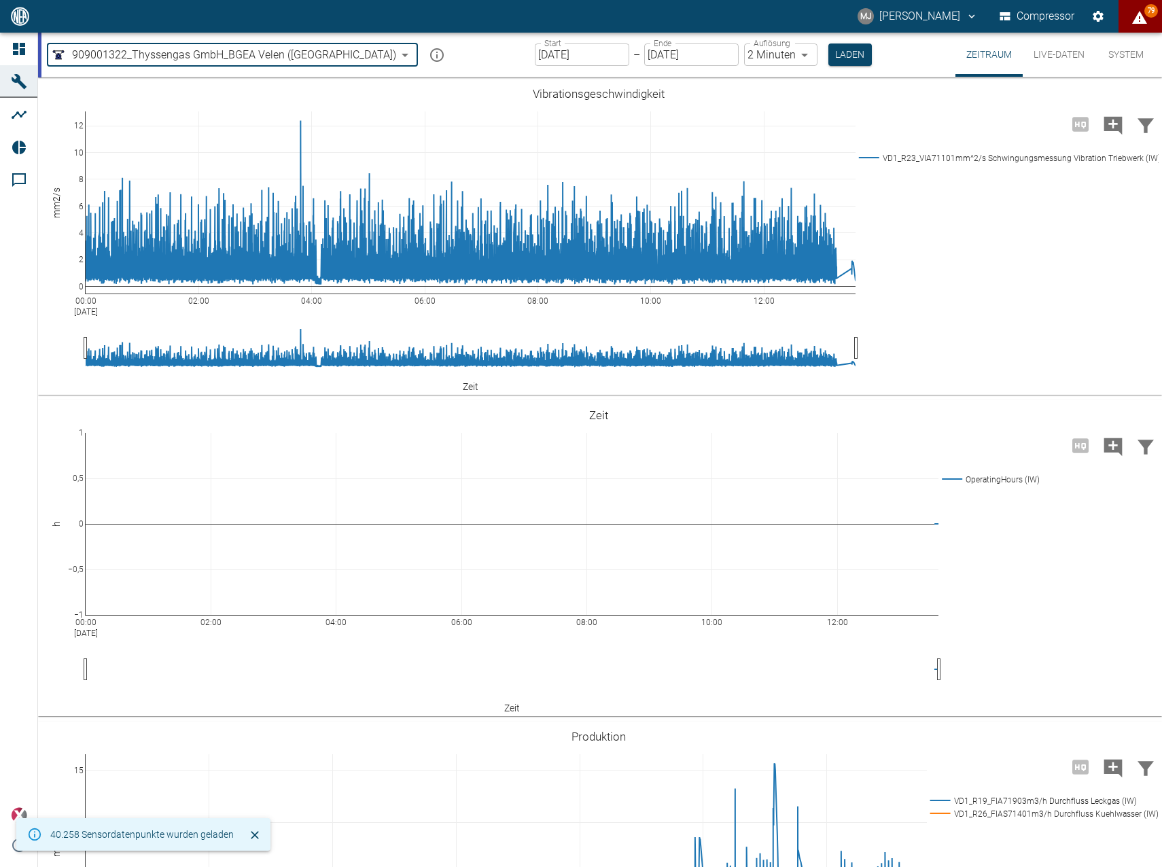
type input "[DATE]"
type input "1sec"
click at [557, 57] on input "[DATE]" at bounding box center [581, 54] width 94 height 22
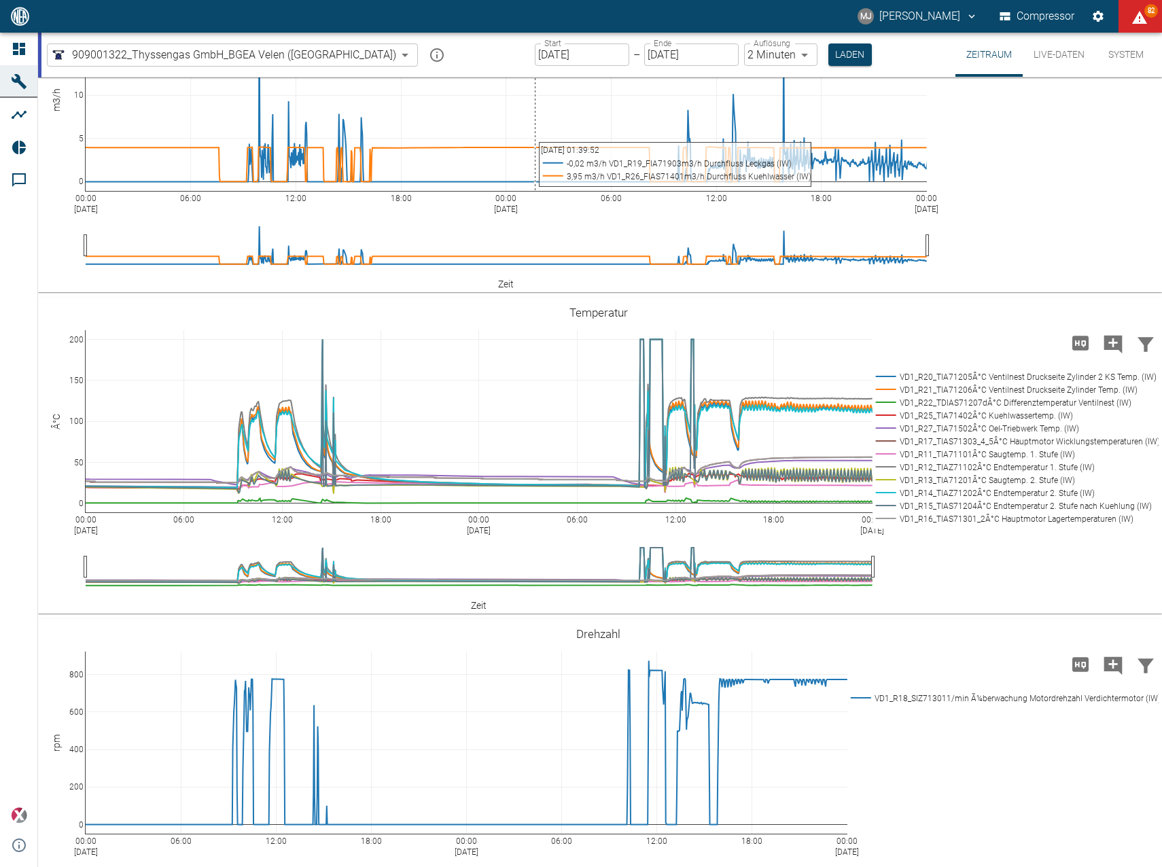
scroll to position [881, 0]
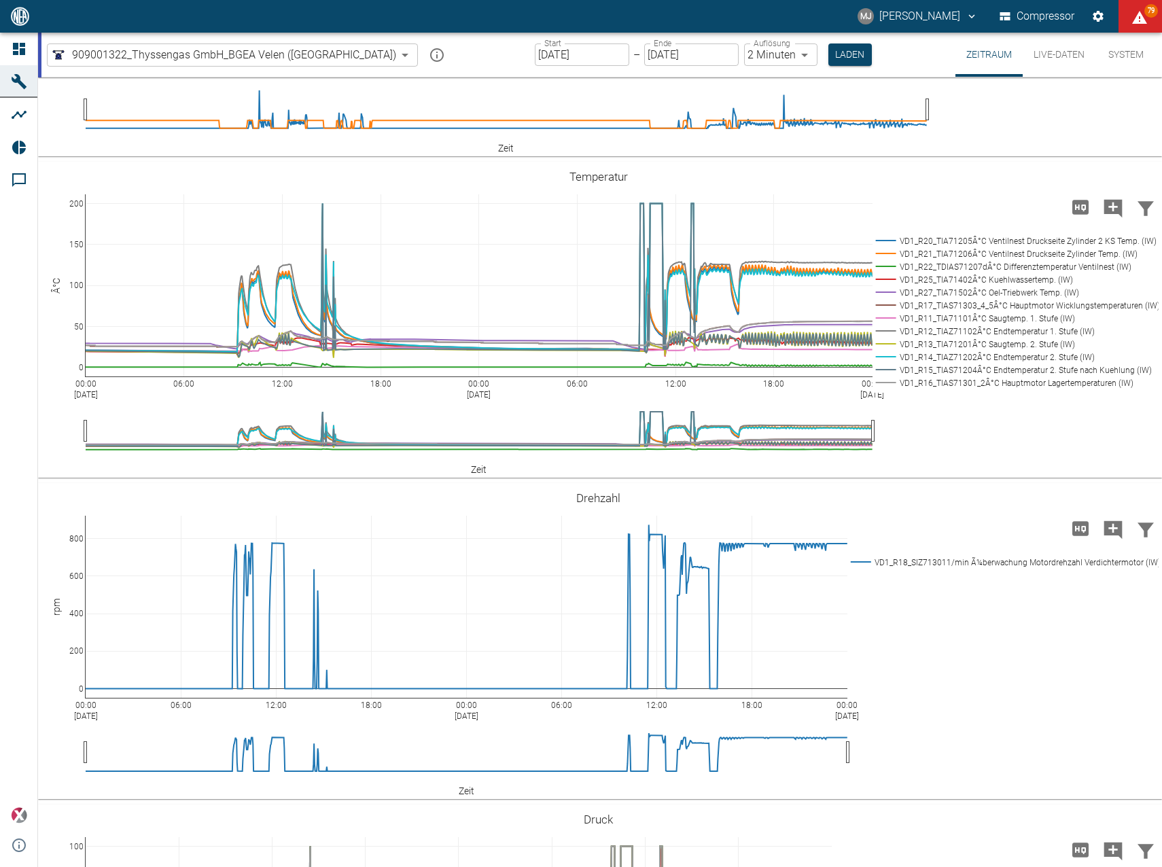
click at [536, 53] on input "[DATE]" at bounding box center [582, 54] width 94 height 22
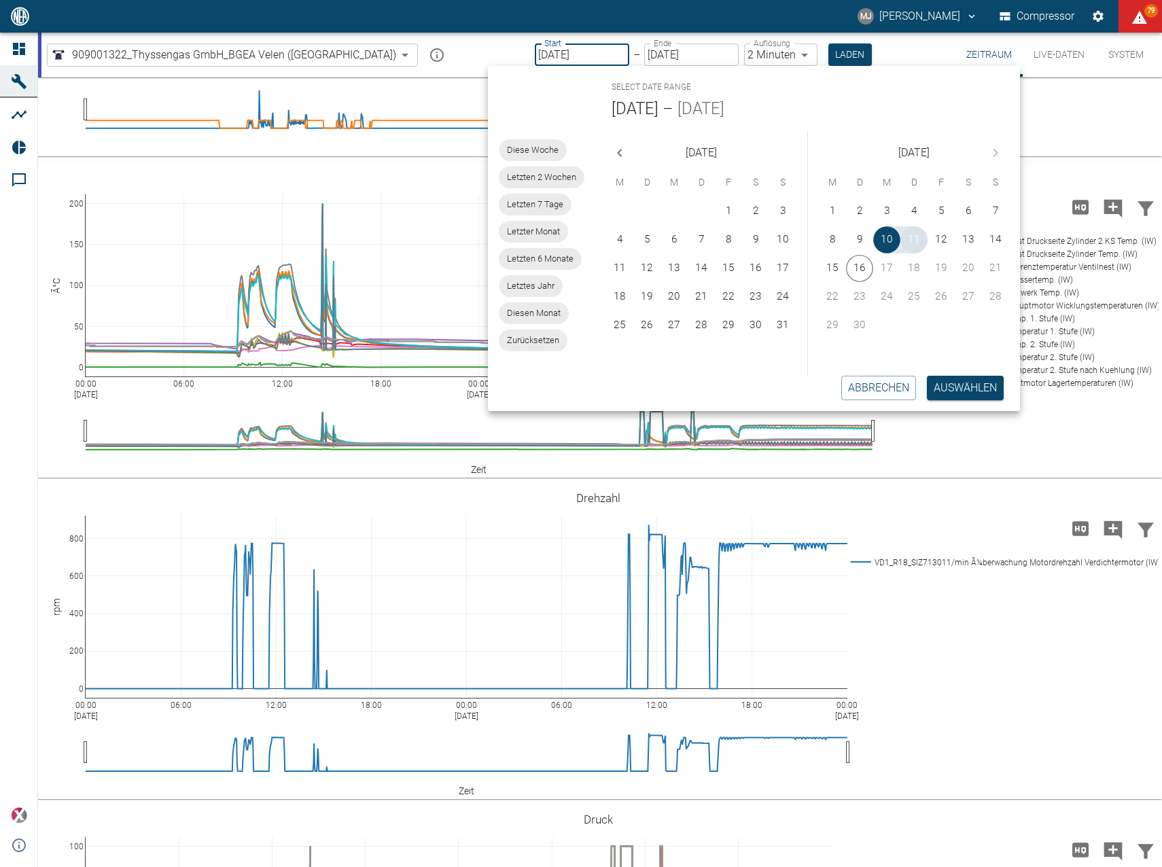
click at [918, 249] on button "11" at bounding box center [914, 239] width 27 height 27
type input "[DATE]"
click at [918, 251] on button "11" at bounding box center [914, 239] width 27 height 27
click at [954, 389] on button "Auswählen" at bounding box center [965, 388] width 77 height 24
type input "1sec"
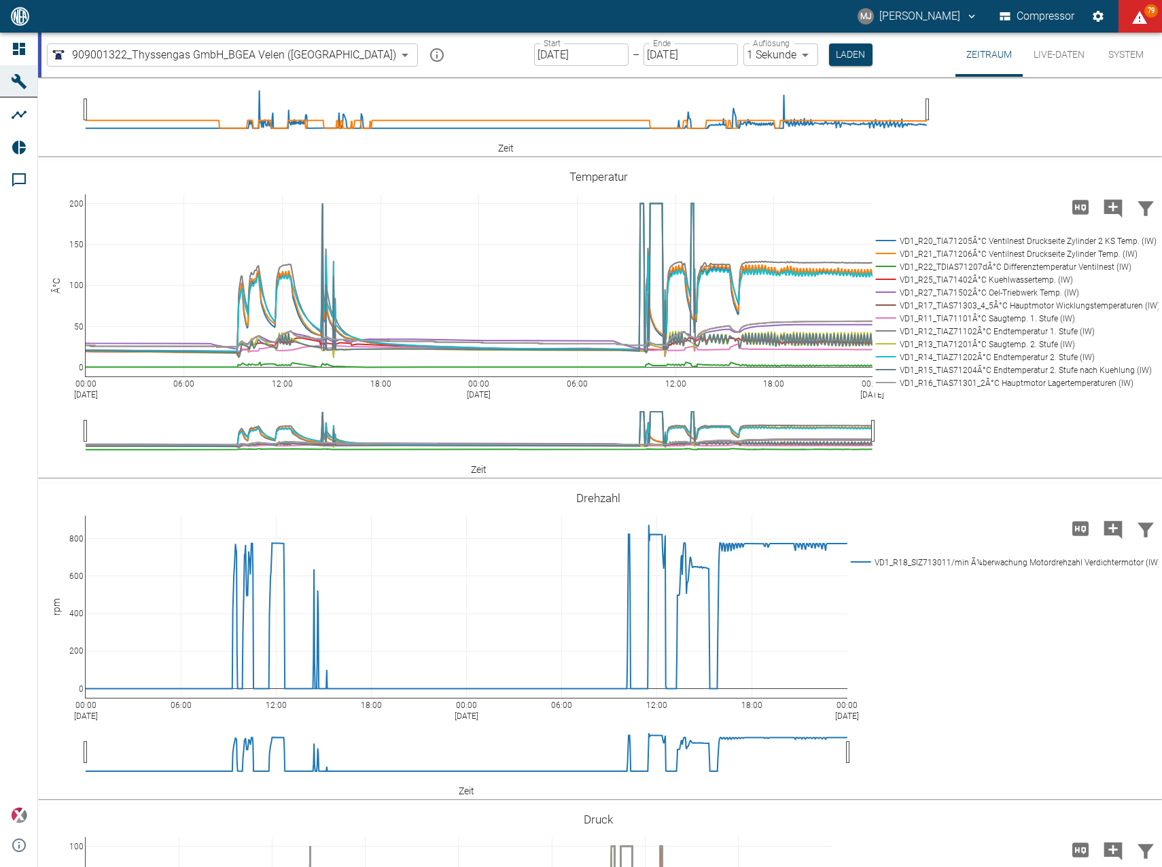
click at [754, 56] on body "MJ Markus Jesser Compressor 79 Dashboard Maschinen Analysen Reports Kommentare …" at bounding box center [581, 433] width 1162 height 867
click at [789, 56] on div at bounding box center [581, 433] width 1162 height 867
click at [829, 54] on button "Laden" at bounding box center [850, 54] width 43 height 22
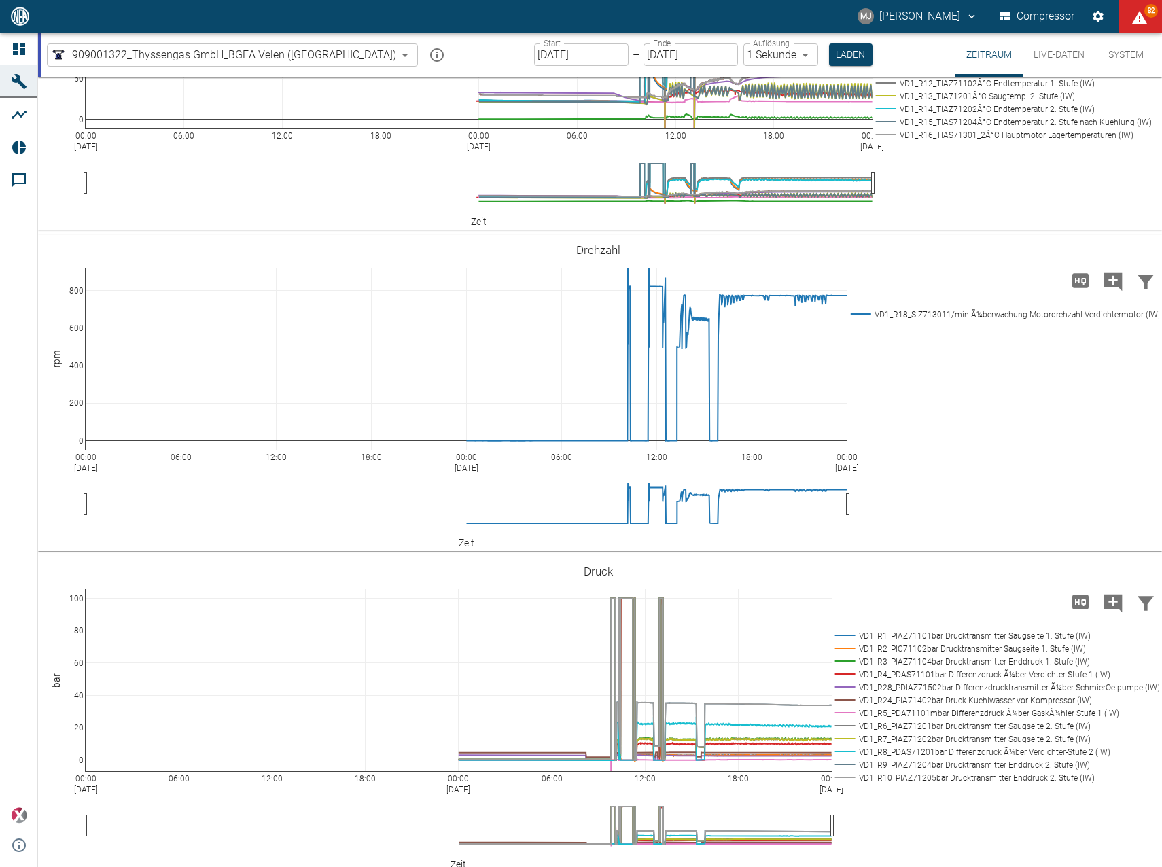
scroll to position [1017, 0]
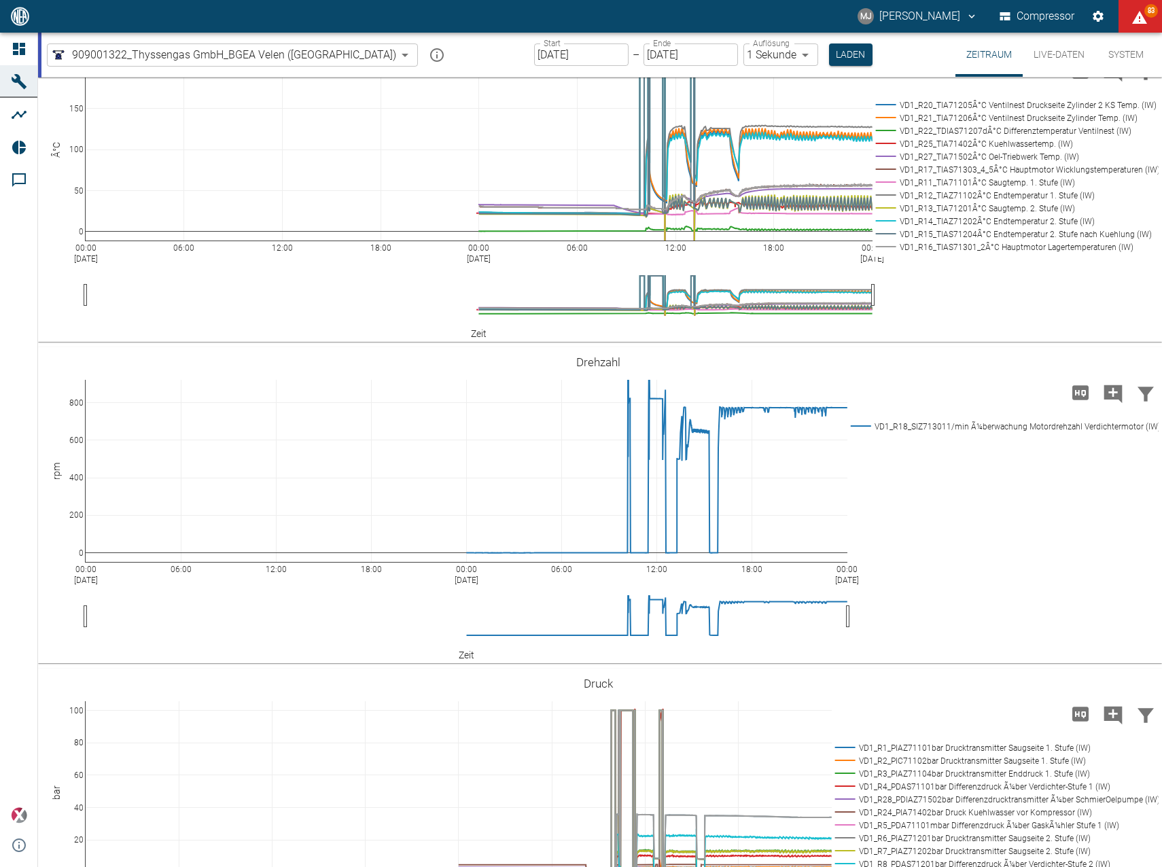
click at [1062, 52] on button "Live-Daten" at bounding box center [1059, 55] width 73 height 44
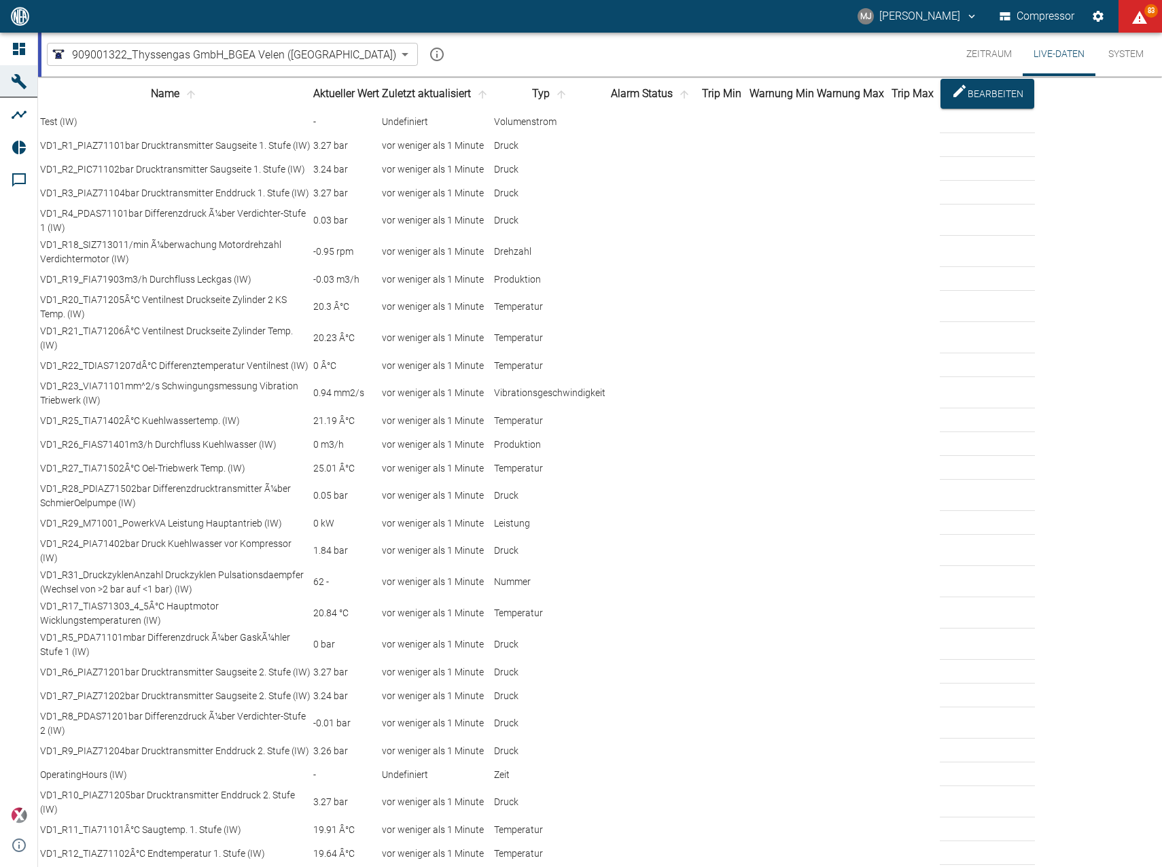
drag, startPoint x: 234, startPoint y: 69, endPoint x: 235, endPoint y: 60, distance: 8.9
click at [234, 67] on div "909001322_Thyssengas GmbH_BGEA Velen (DE) 259bb4d1-24a0-4d0a-9cdd-a1b37587fdca …" at bounding box center [601, 54] width 1121 height 43
click at [237, 55] on body "MJ Markus Jesser Compressor 83 Dashboard Maschinen Analysen Reports Kommentare …" at bounding box center [581, 433] width 1162 height 867
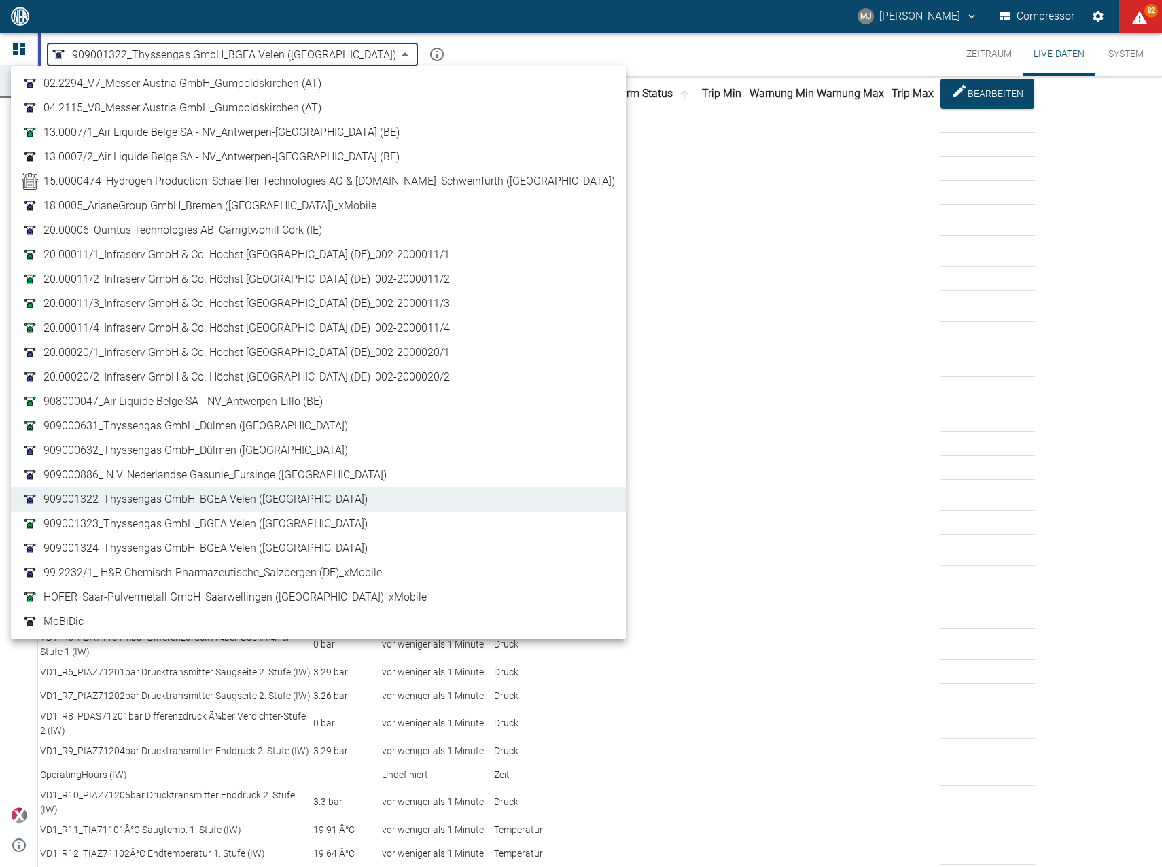
click at [329, 497] on link "909001322_Thyssengas GmbH_BGEA Velen ([GEOGRAPHIC_DATA])" at bounding box center [318, 499] width 593 height 16
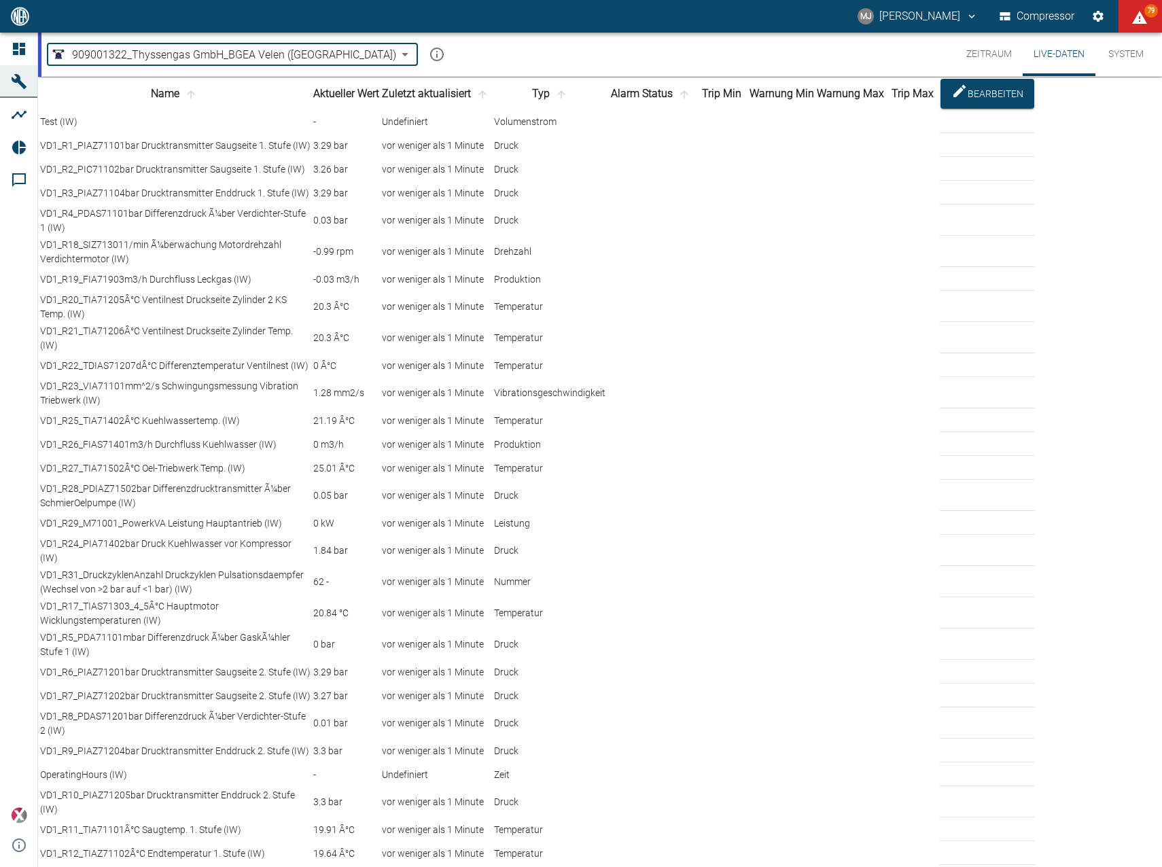
click at [276, 52] on body "MJ Markus Jesser Compressor 79 Dashboard Maschinen Analysen Reports Kommentare …" at bounding box center [581, 433] width 1162 height 867
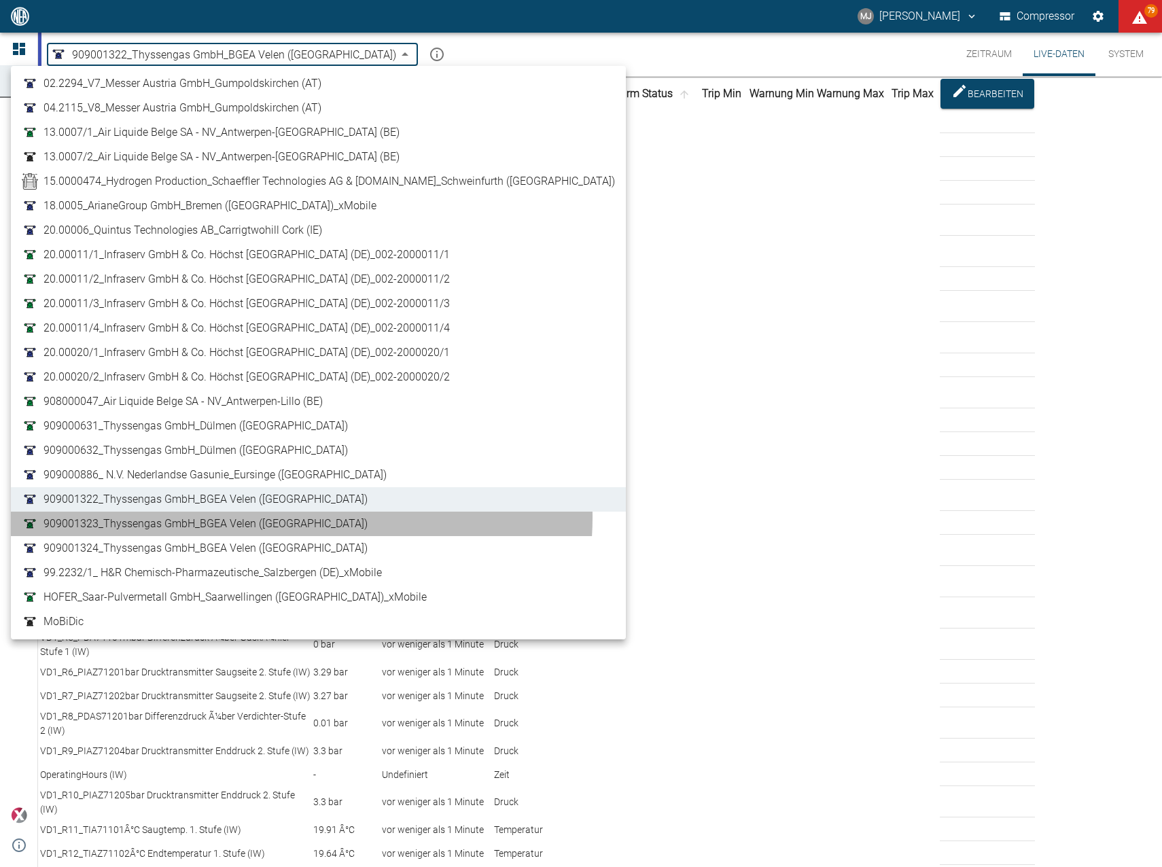
click at [301, 518] on link "909001323_Thyssengas GmbH_BGEA Velen ([GEOGRAPHIC_DATA])" at bounding box center [318, 524] width 593 height 16
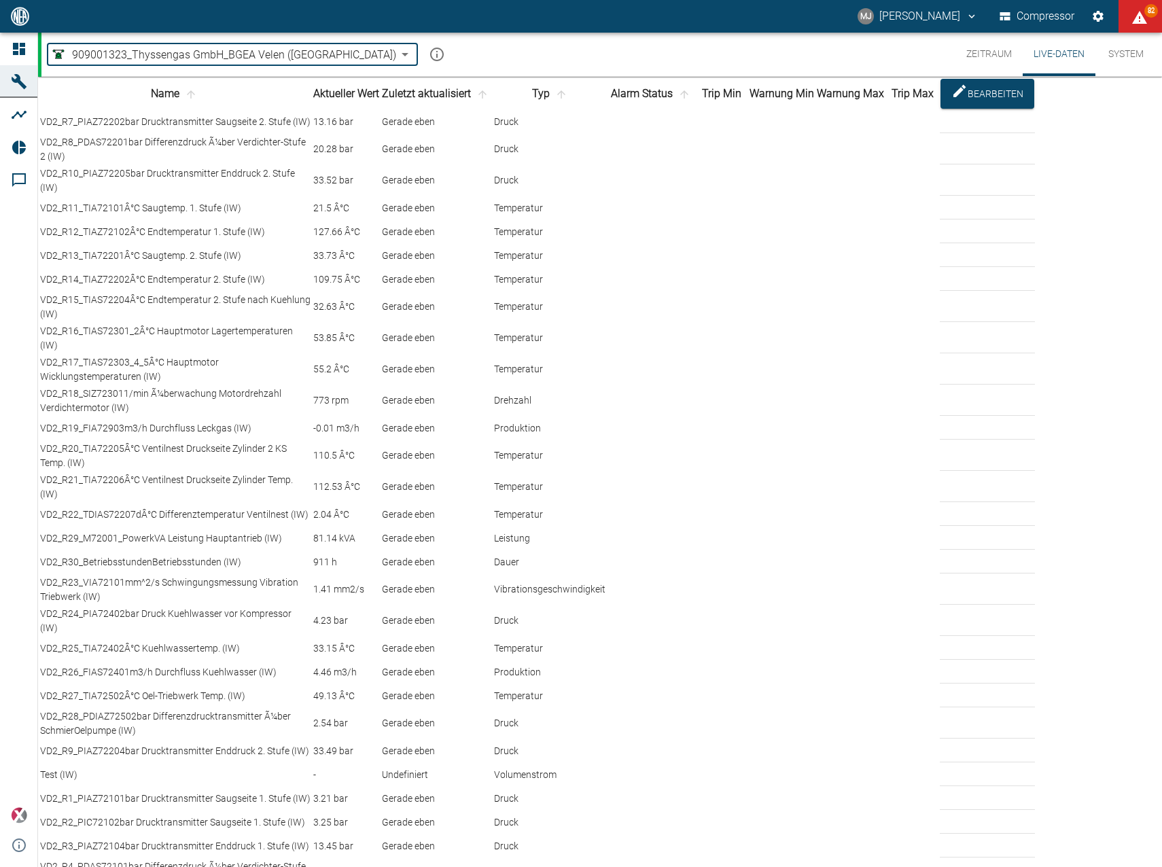
scroll to position [264, 0]
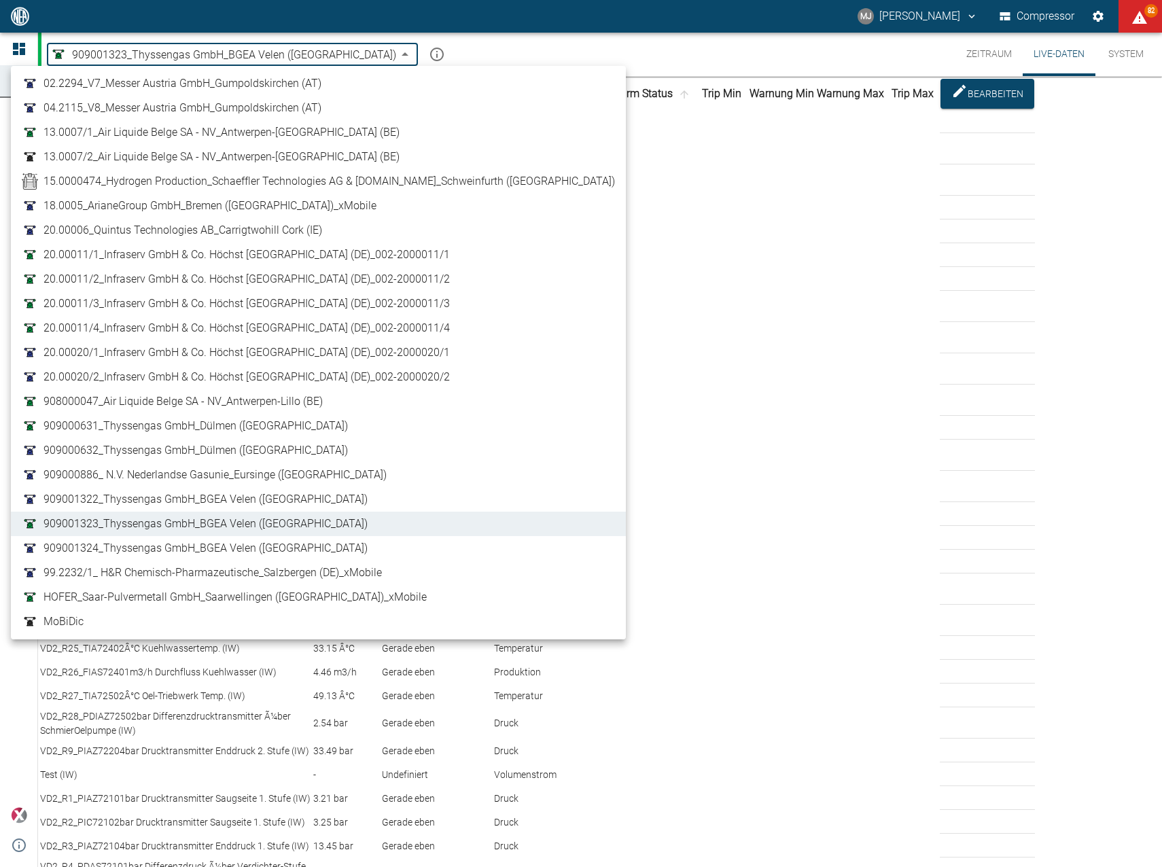
click at [257, 48] on body "MJ Markus Jesser Compressor 82 Dashboard Maschinen Analysen Reports Kommentare …" at bounding box center [581, 433] width 1162 height 867
click at [292, 552] on link "909001324_Thyssengas GmbH_BGEA Velen ([GEOGRAPHIC_DATA])" at bounding box center [318, 548] width 593 height 16
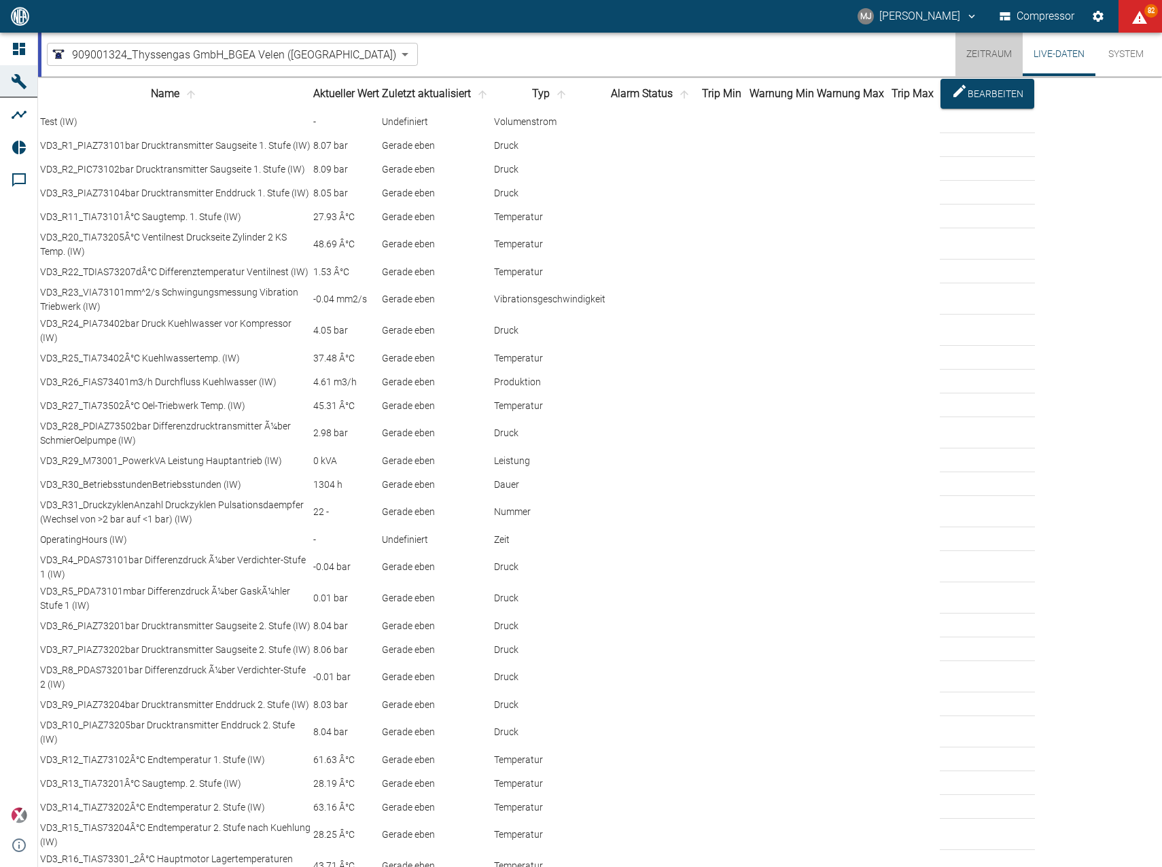
click at [970, 63] on button "Zeitraum" at bounding box center [989, 54] width 67 height 43
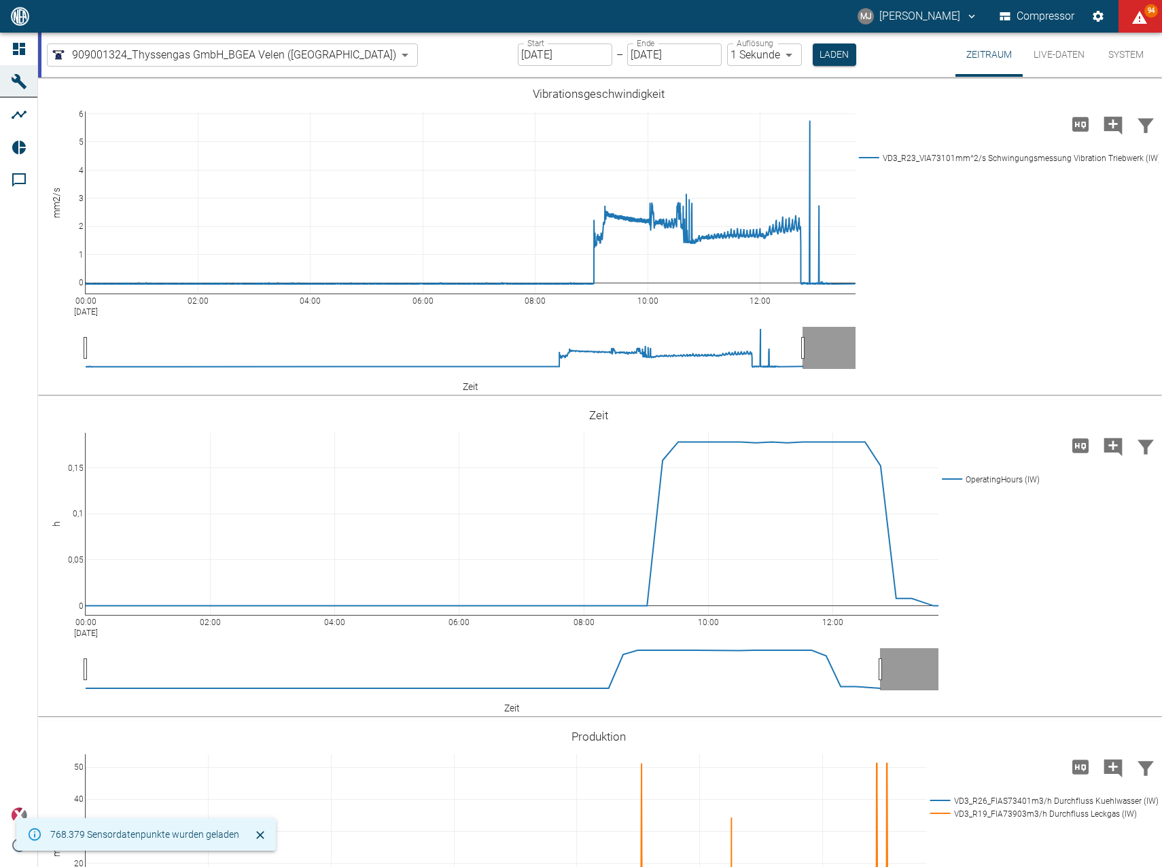
click at [266, 56] on body "MJ Markus Jesser Compressor 94 Dashboard Maschinen Analysen Reports Kommentare …" at bounding box center [581, 433] width 1162 height 867
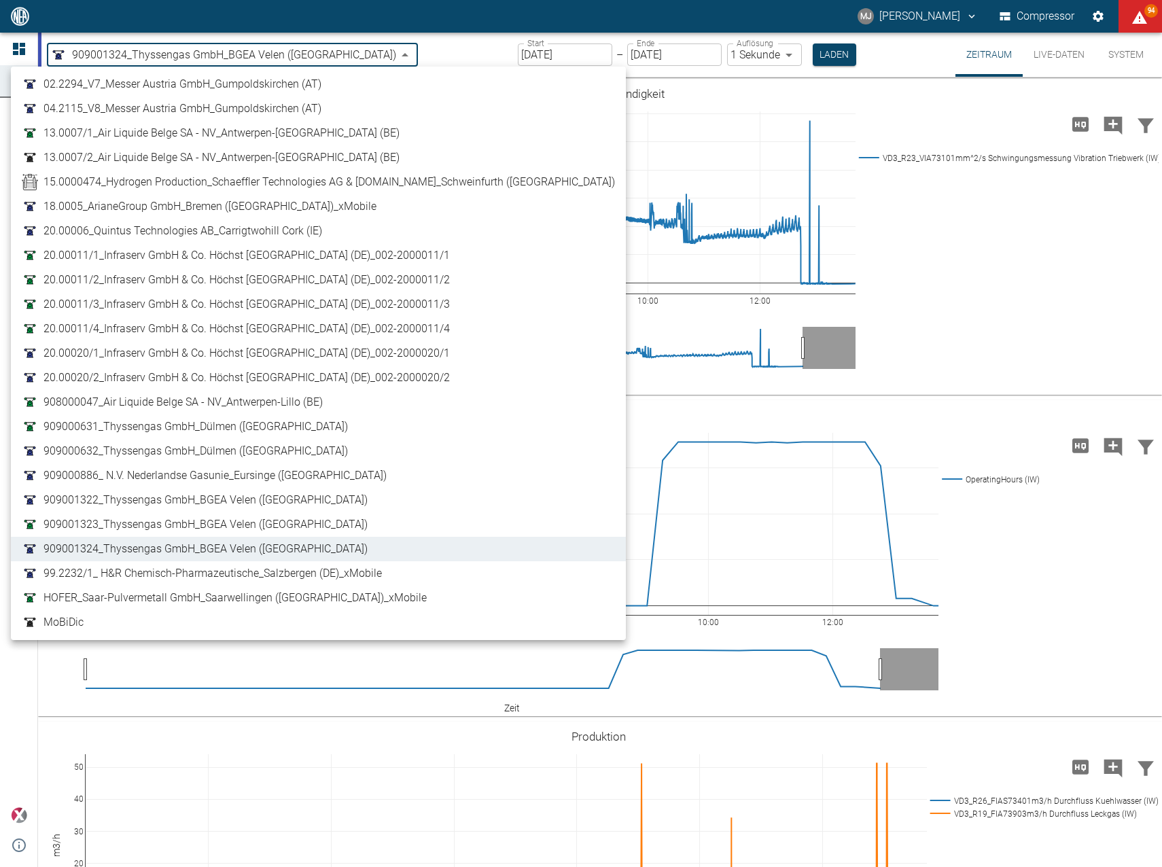
click at [299, 506] on link "909001322_Thyssengas GmbH_BGEA Velen ([GEOGRAPHIC_DATA])" at bounding box center [318, 500] width 593 height 16
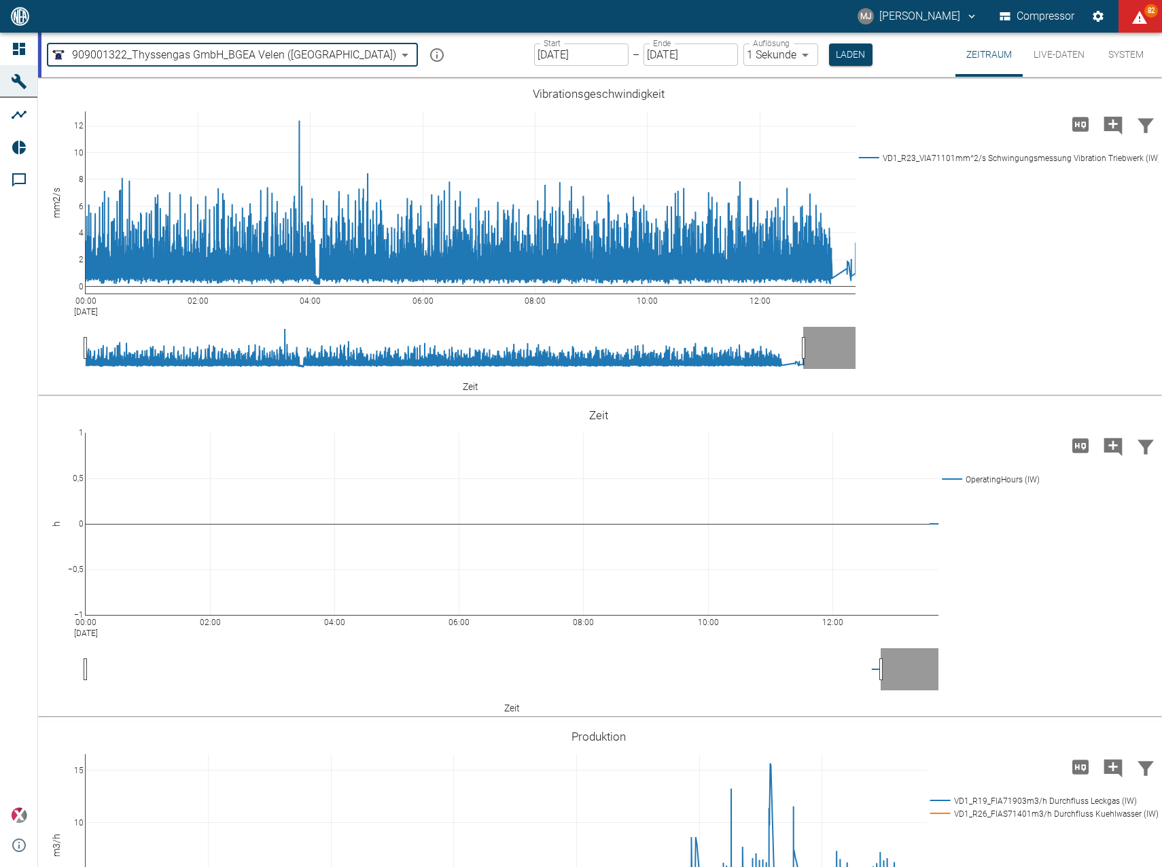
click at [179, 58] on body "MJ Markus Jesser Compressor 82 Dashboard Maschinen Analysen Reports Kommentare …" at bounding box center [581, 433] width 1162 height 867
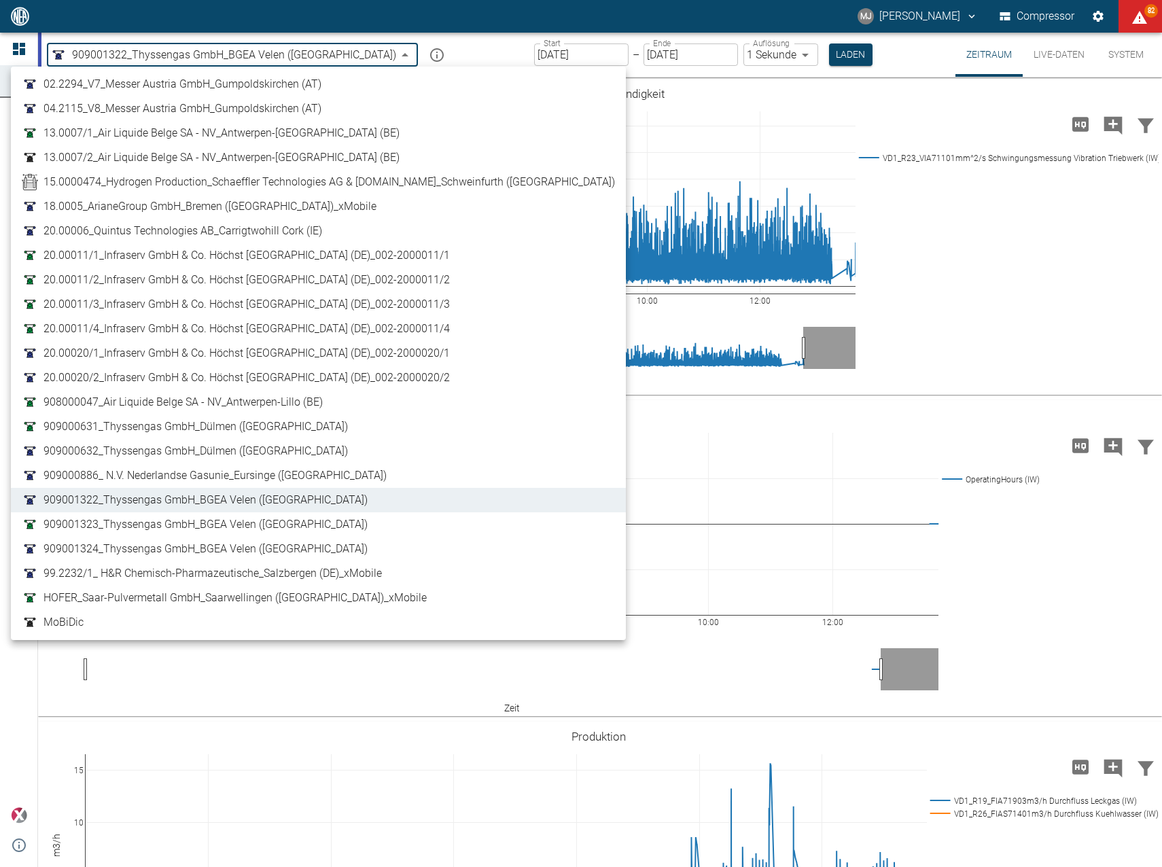
drag, startPoint x: 305, startPoint y: 522, endPoint x: 463, endPoint y: 421, distance: 187.4
click at [305, 523] on link "909001323_Thyssengas GmbH_BGEA Velen ([GEOGRAPHIC_DATA])" at bounding box center [318, 525] width 593 height 16
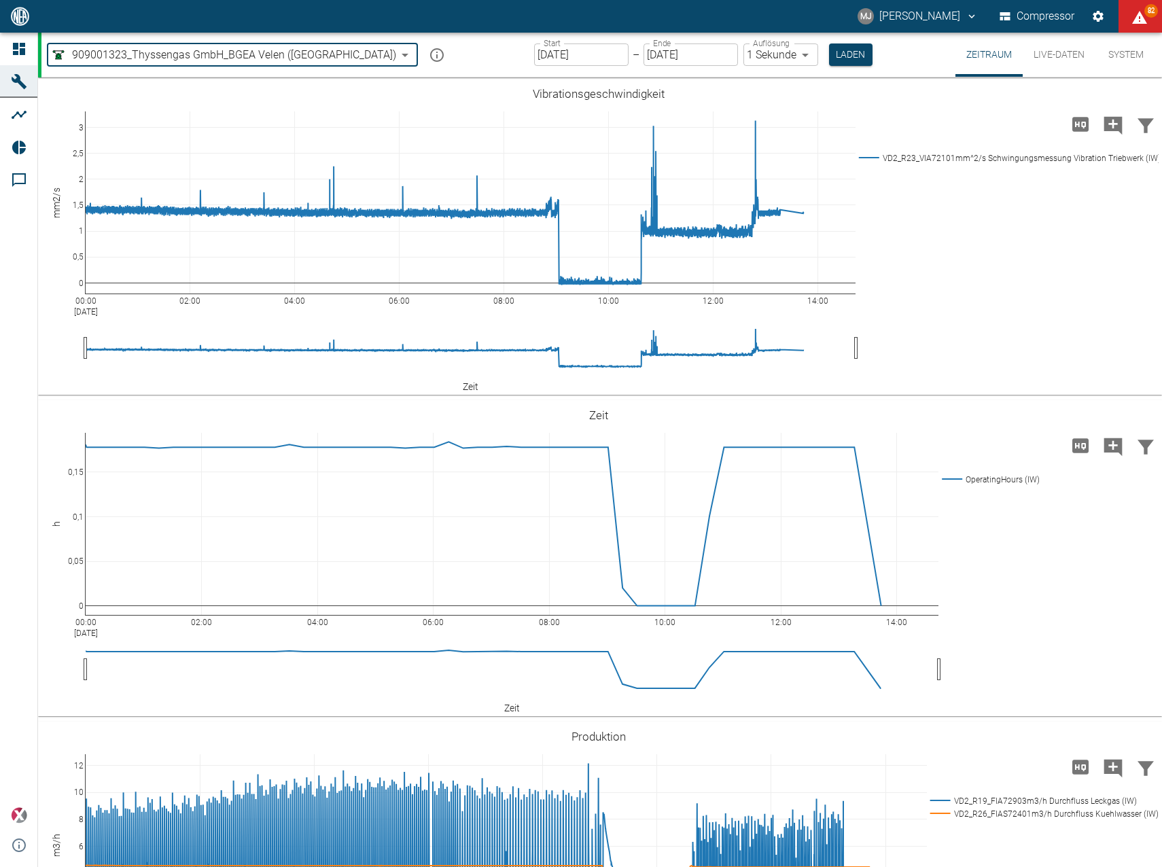
click at [285, 56] on body "MJ Markus Jesser Compressor 82 Dashboard Maschinen Analysen Reports Kommentare …" at bounding box center [581, 433] width 1162 height 867
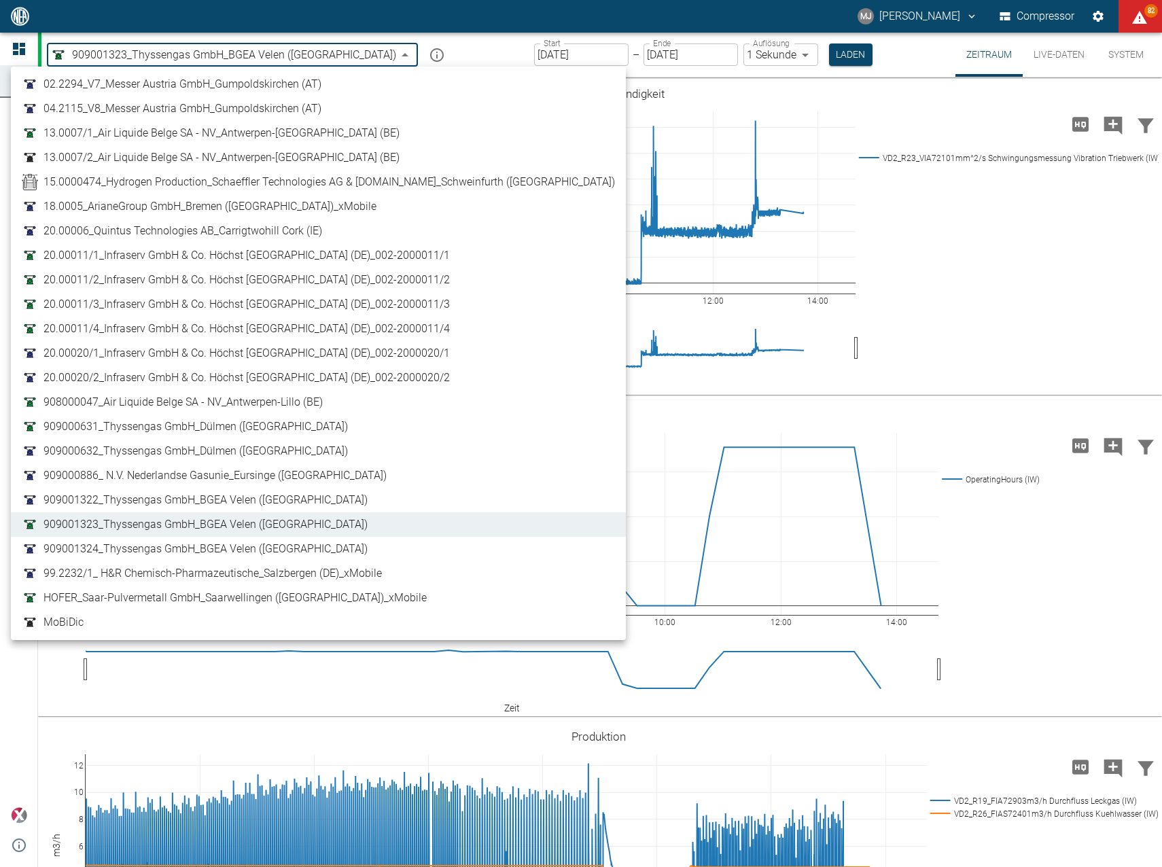
click at [311, 548] on link "909001324_Thyssengas GmbH_BGEA Velen ([GEOGRAPHIC_DATA])" at bounding box center [318, 549] width 593 height 16
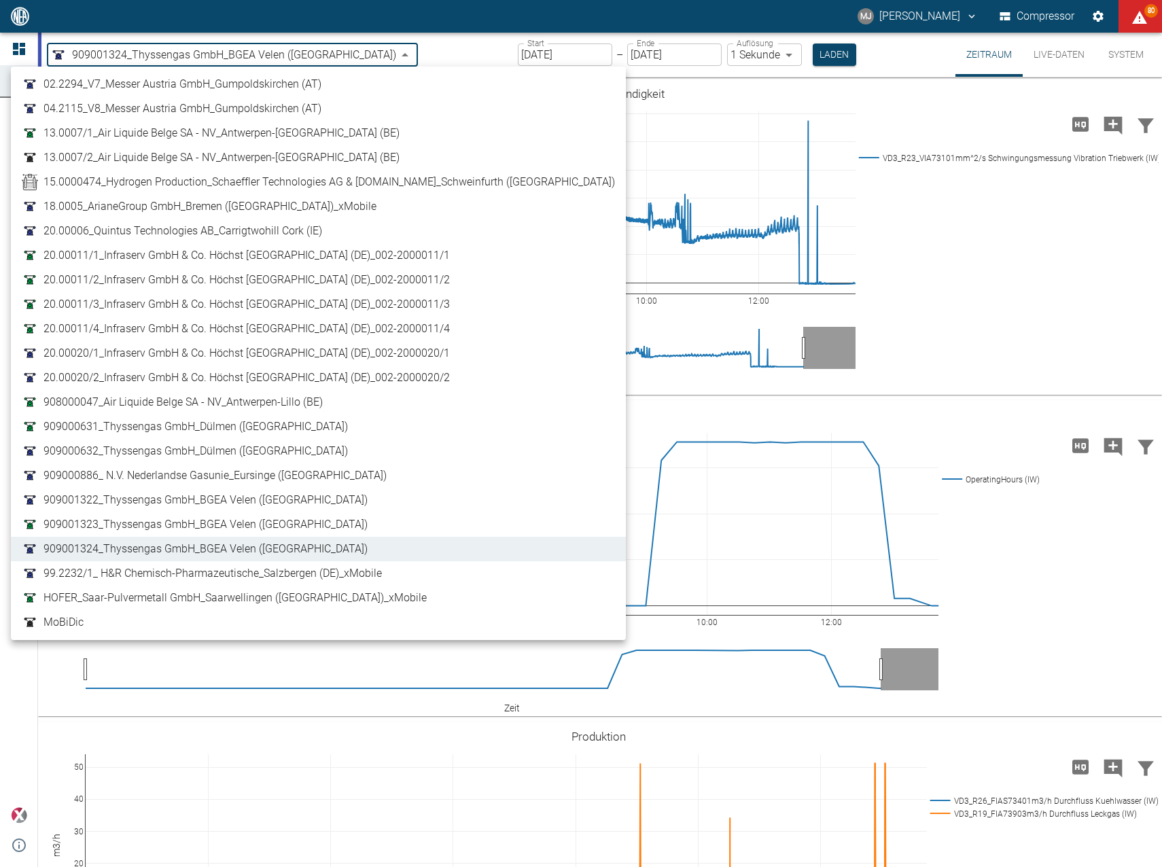
click at [277, 58] on body "MJ Markus Jesser Compressor 80 Dashboard Maschinen Analysen Reports Kommentare …" at bounding box center [581, 433] width 1162 height 867
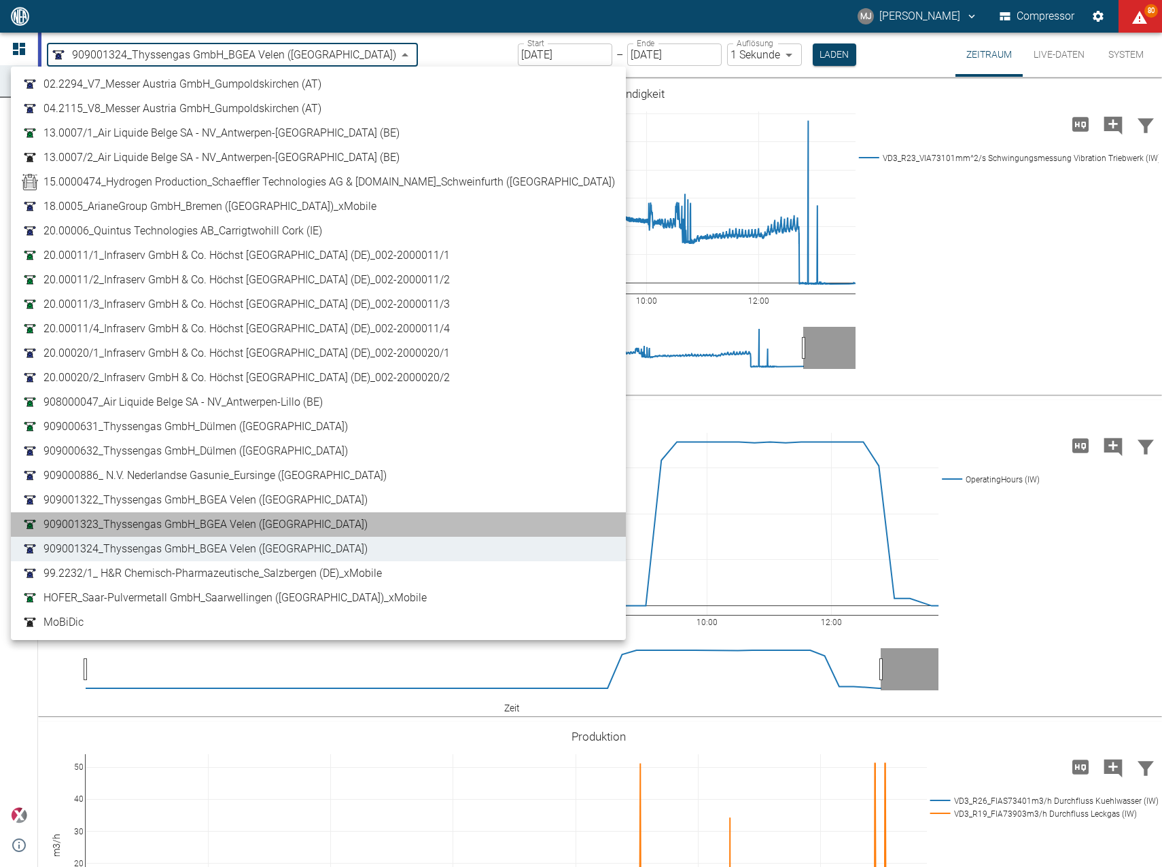
click at [323, 519] on link "909001323_Thyssengas GmbH_BGEA Velen ([GEOGRAPHIC_DATA])" at bounding box center [318, 525] width 593 height 16
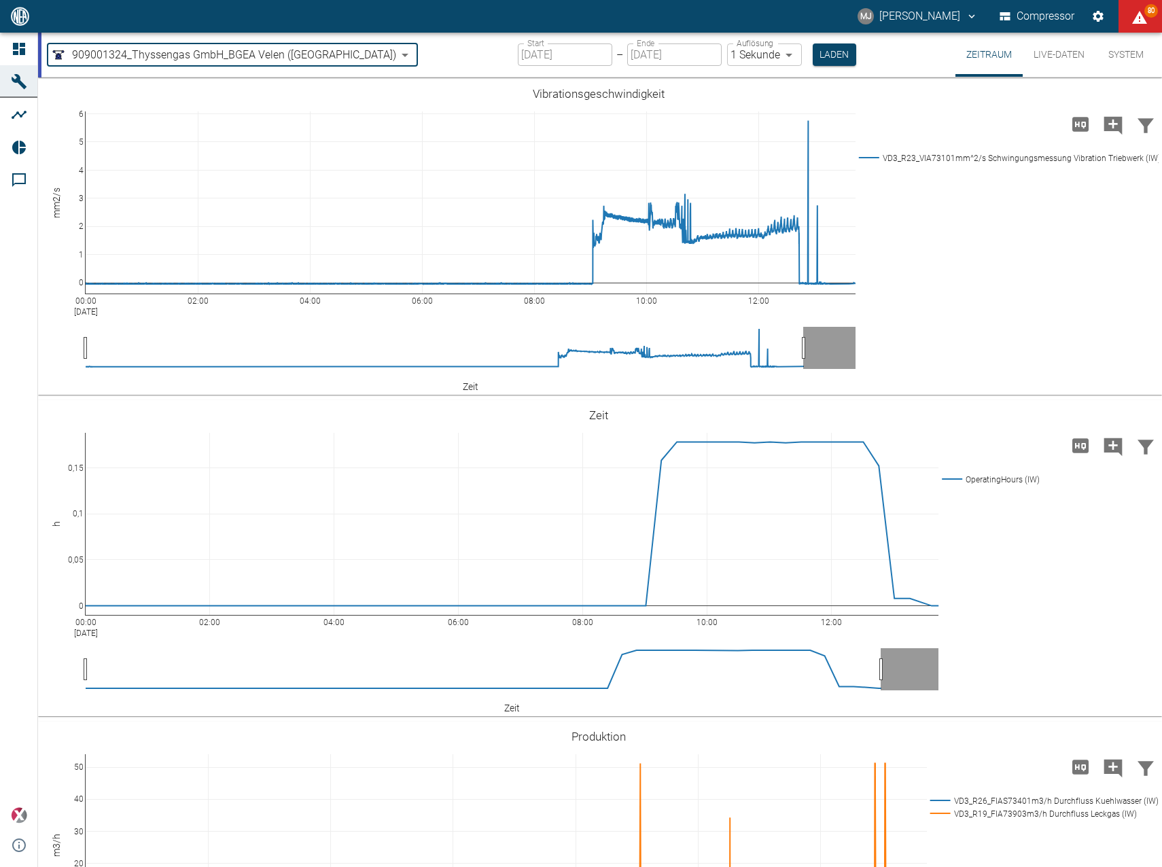
type input "d323cb37-0897-47d8-890e-65236b20deb2"
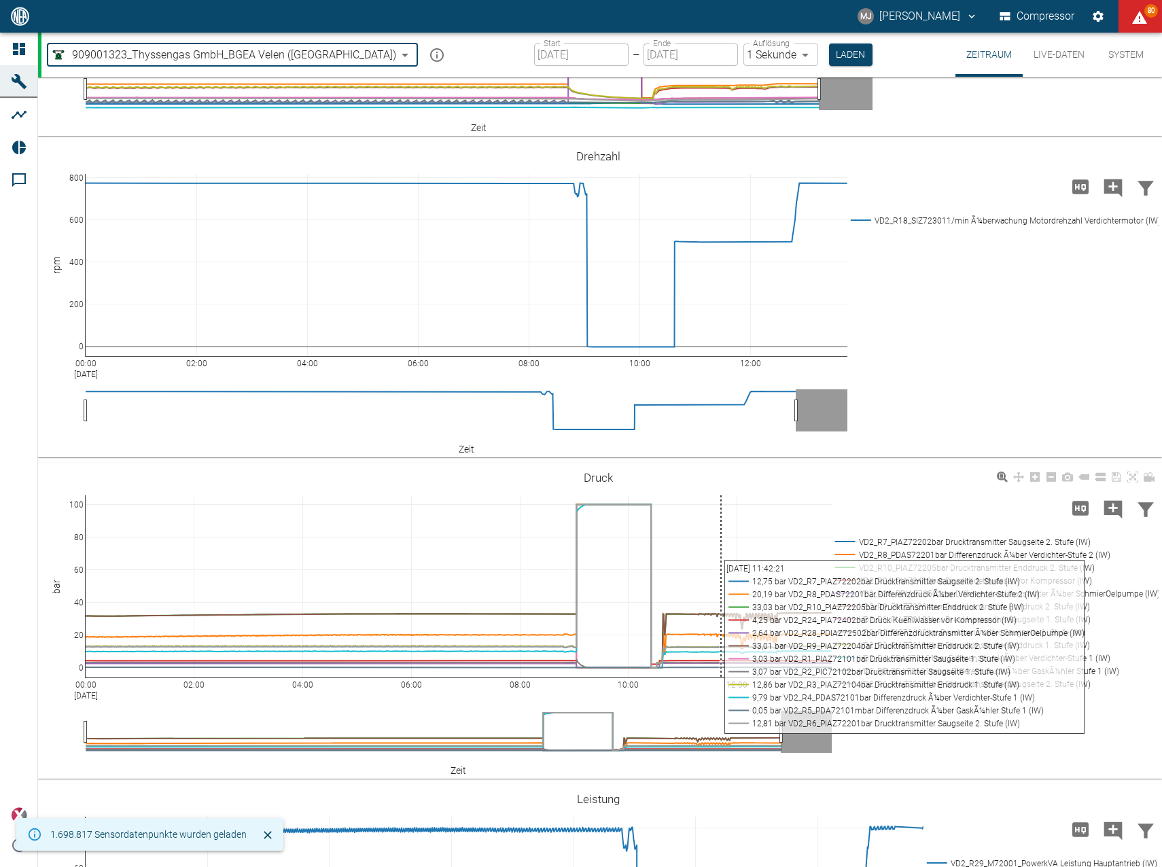
scroll to position [1359, 0]
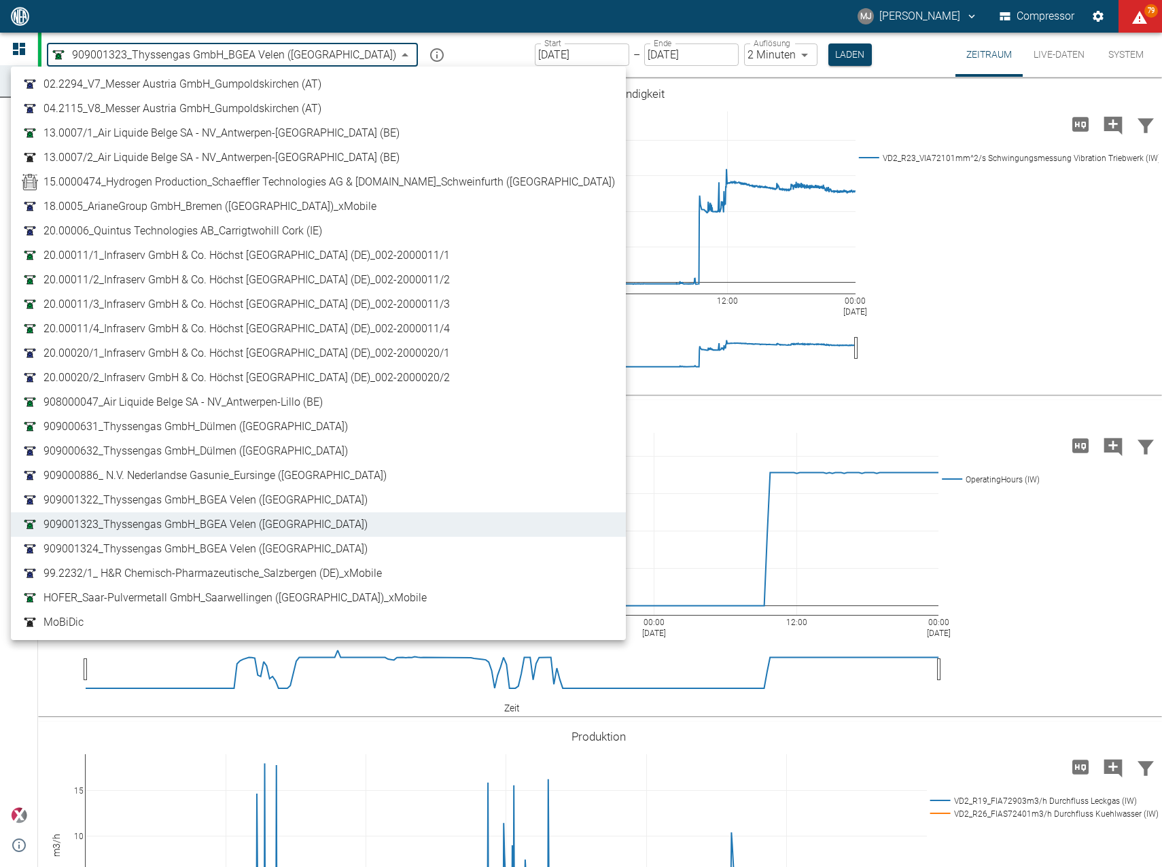
click at [272, 52] on body "MJ Markus Jesser Compressor 79 Dashboard Maschinen Analysen Reports Kommentare …" at bounding box center [581, 433] width 1162 height 867
click at [343, 499] on link "909001322_Thyssengas GmbH_BGEA Velen ([GEOGRAPHIC_DATA])" at bounding box center [318, 500] width 593 height 16
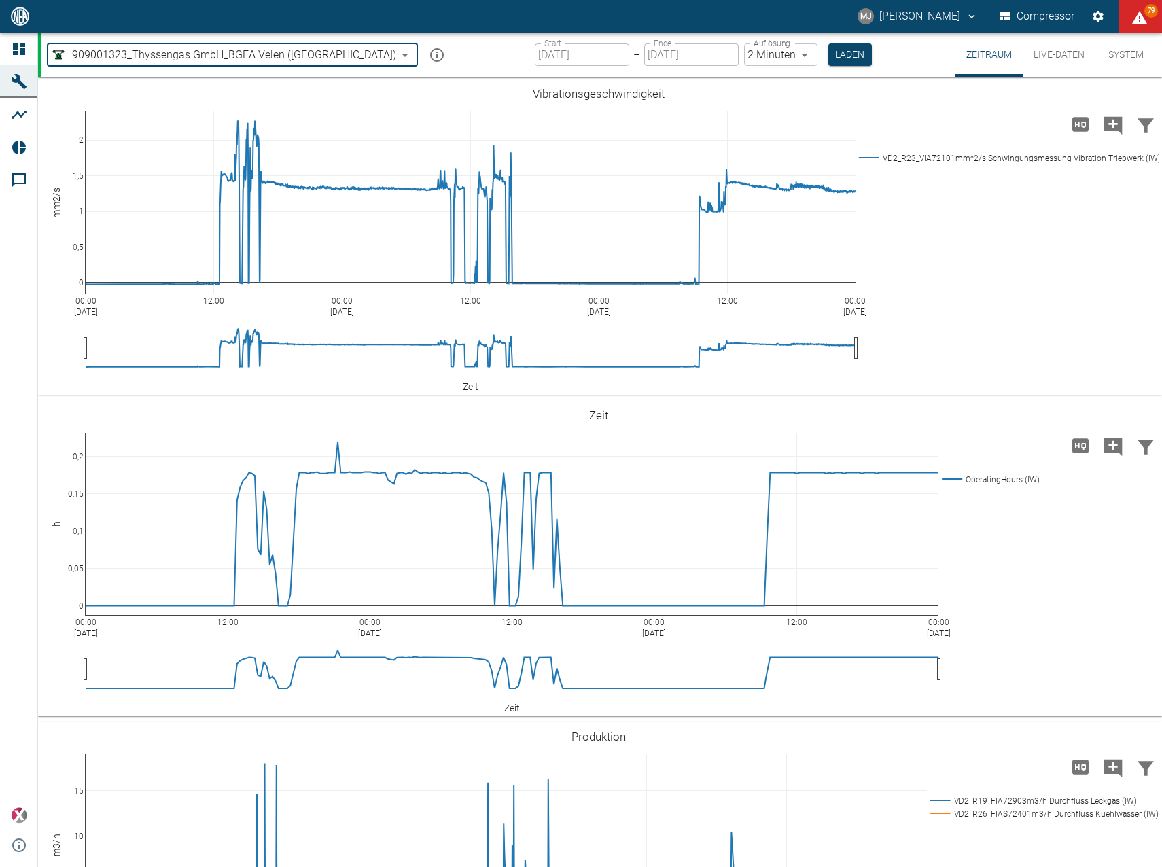
type input "259bb4d1-24a0-4d0a-9cdd-a1b37587fdca"
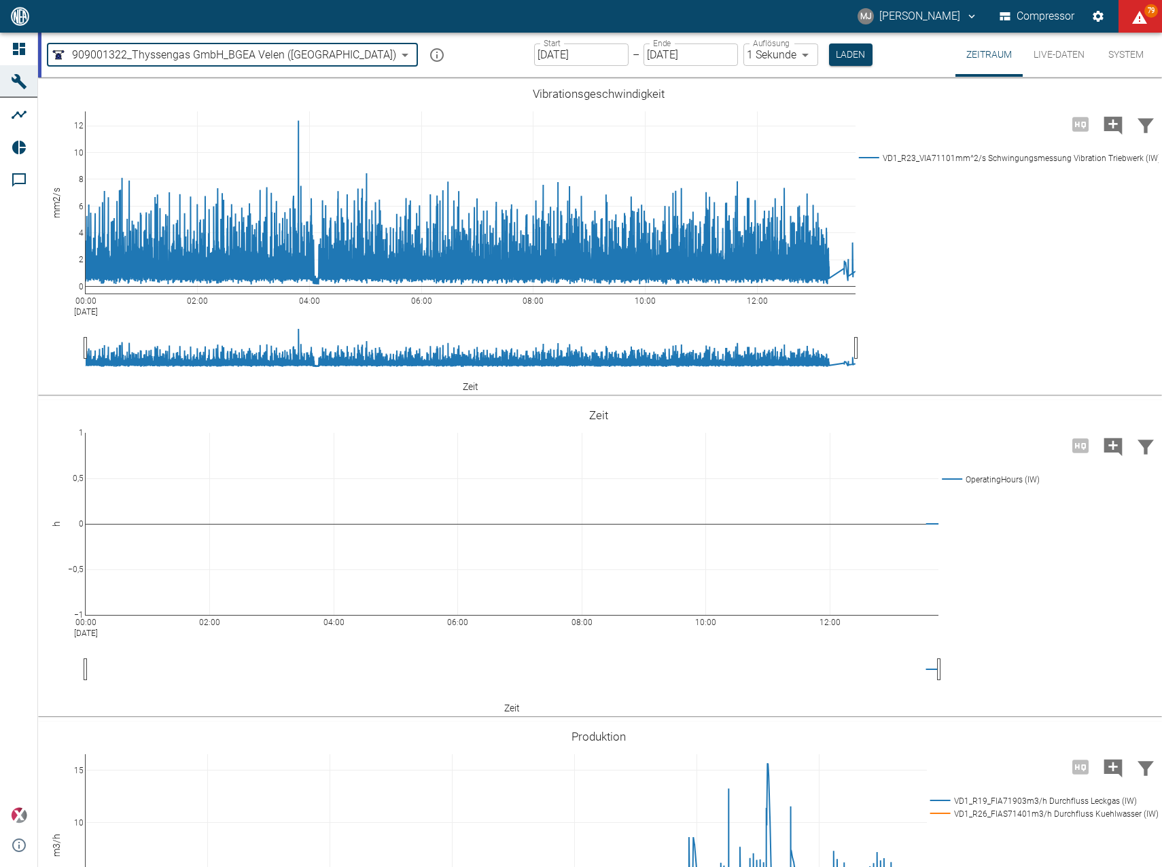
type input "[DATE]"
type input "1sec"
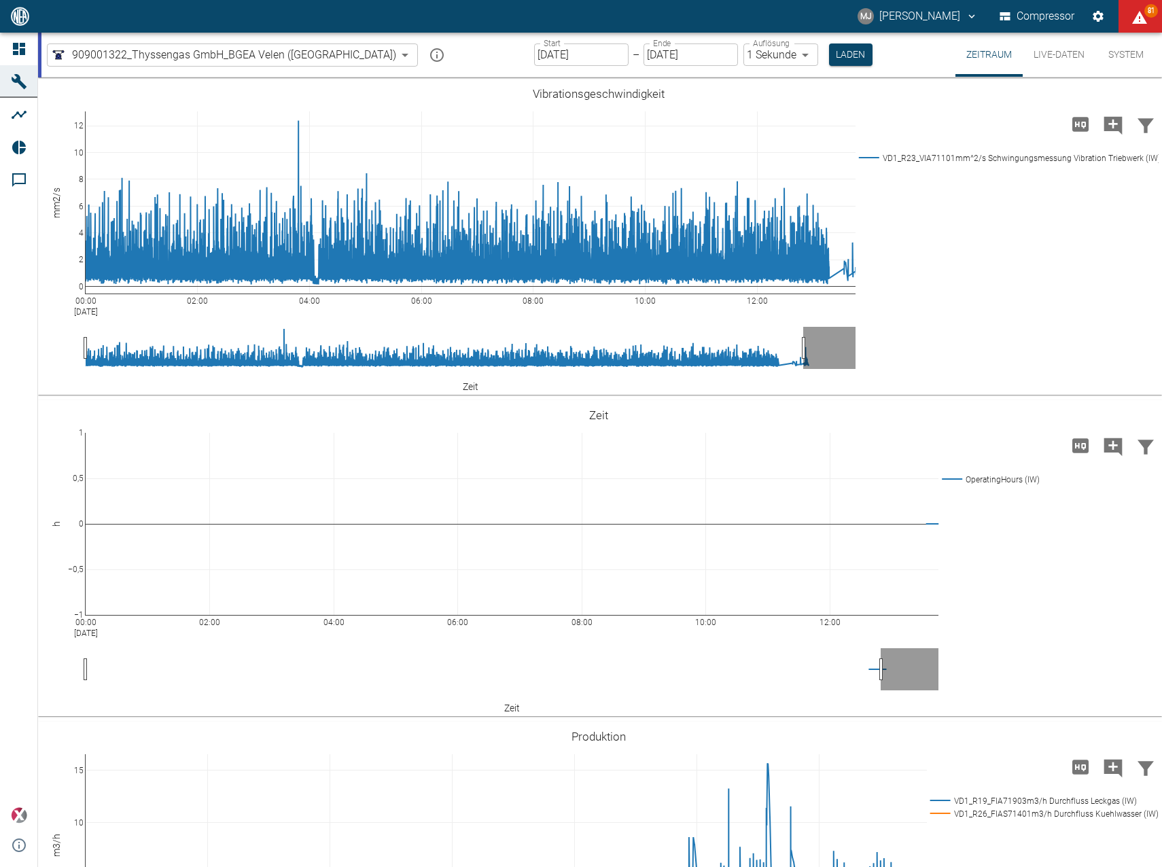
click at [120, 53] on body "MJ Markus Jesser Compressor 81 Dashboard Maschinen Analysen Reports Kommentare …" at bounding box center [581, 433] width 1162 height 867
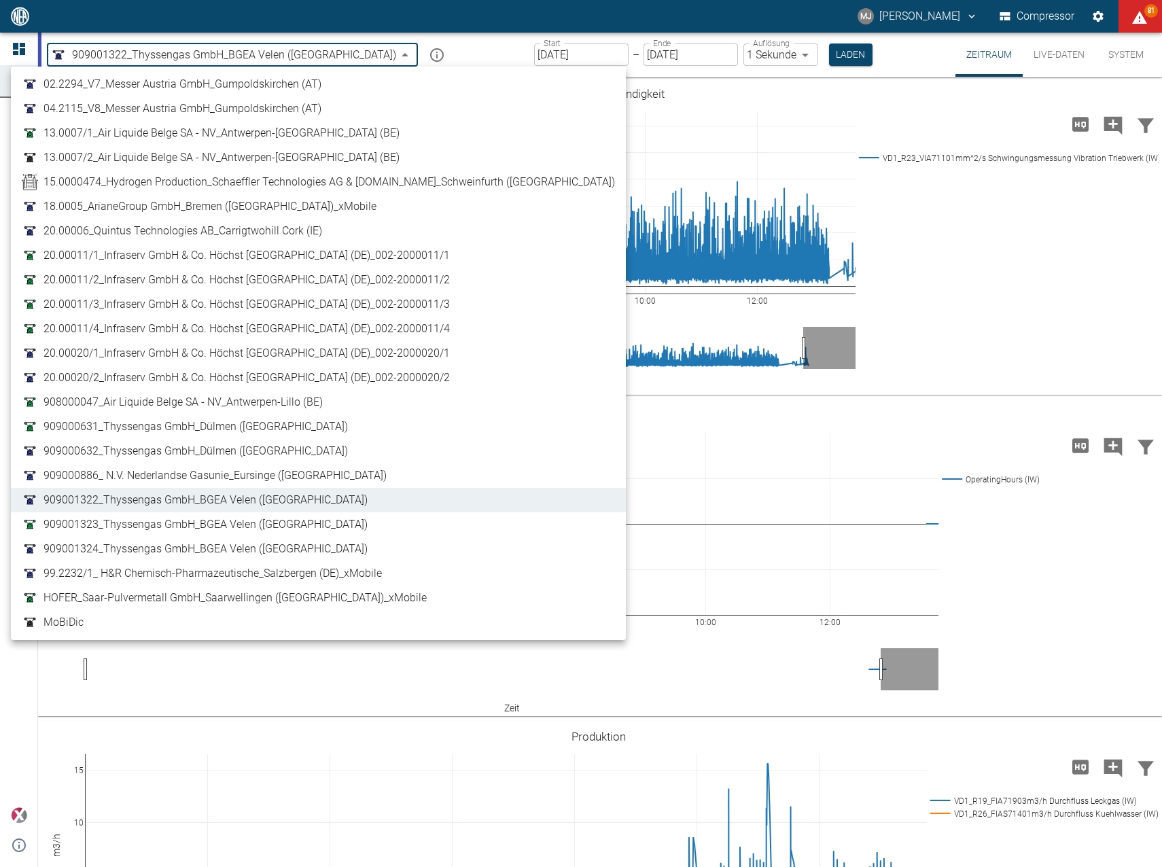
click at [215, 50] on div at bounding box center [581, 433] width 1162 height 867
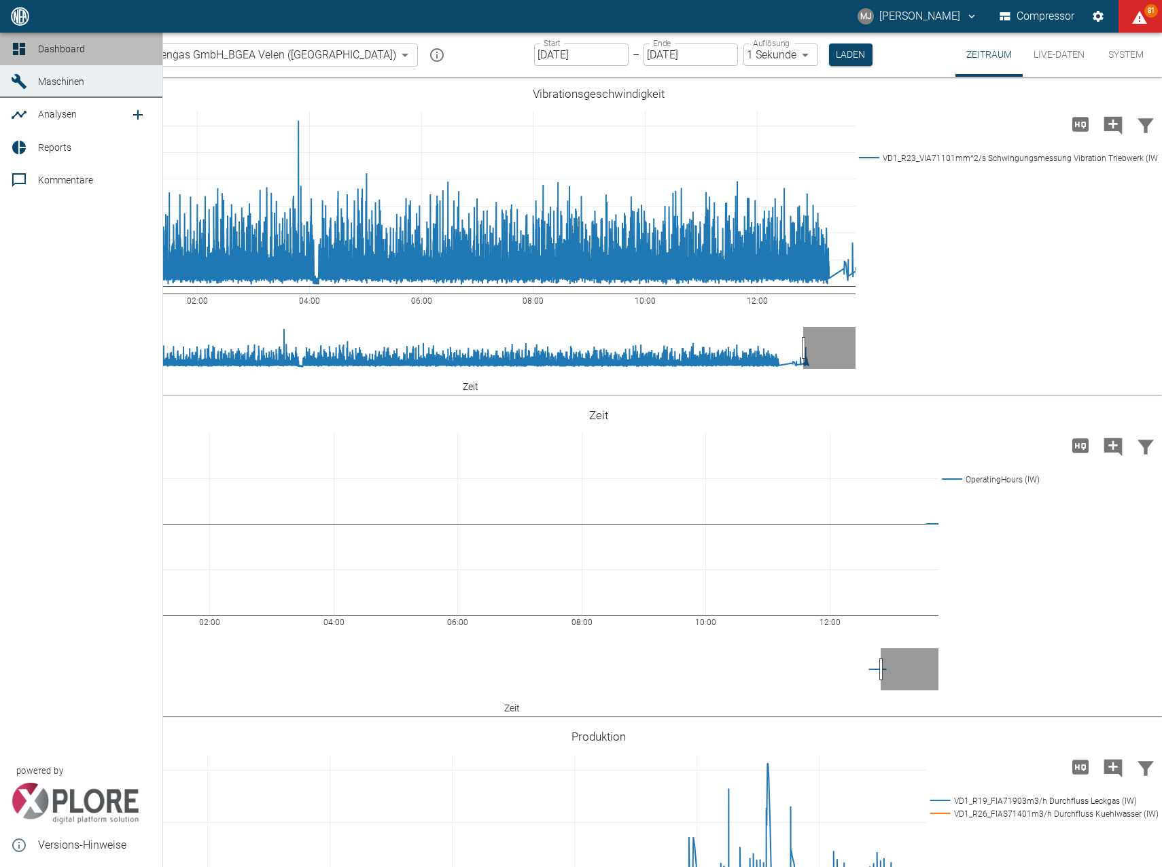
click at [22, 49] on icon at bounding box center [19, 49] width 12 height 12
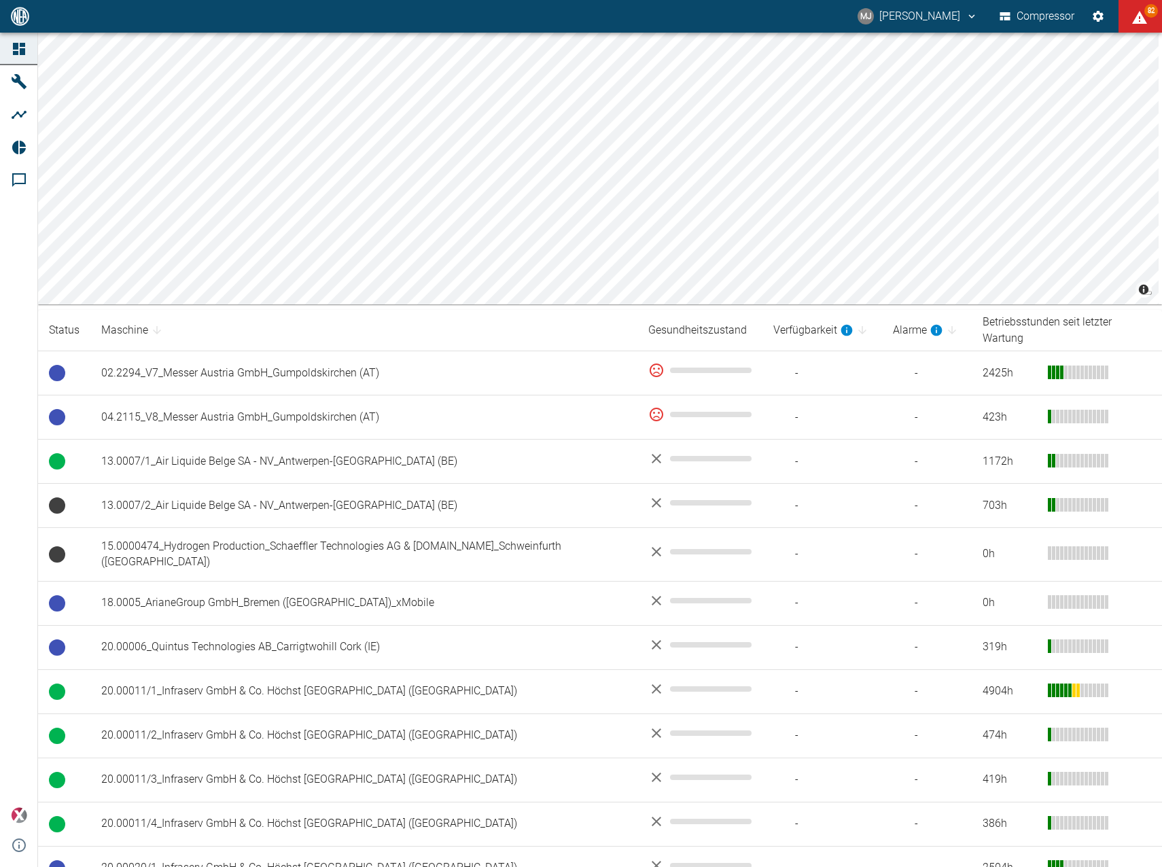
click at [396, 29] on div "MJ Markus Jesser Compressor 82 Dashboard Maschinen Analysen Reports Kommentare …" at bounding box center [581, 433] width 1162 height 867
click at [559, 331] on div "© Carto © OpenStreetMap contributors Status Maschine Gesundheitszustand Verfügb…" at bounding box center [600, 705] width 1124 height 1344
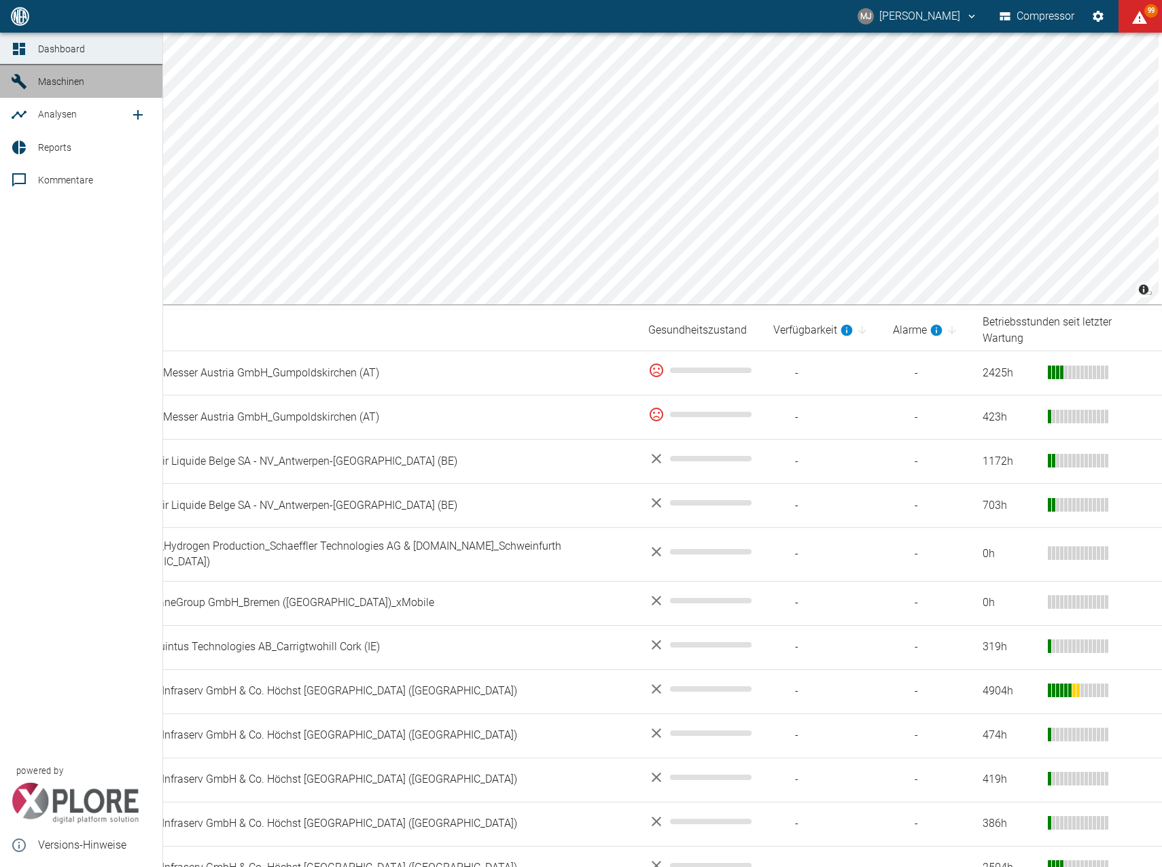
click at [24, 88] on icon at bounding box center [19, 81] width 15 height 15
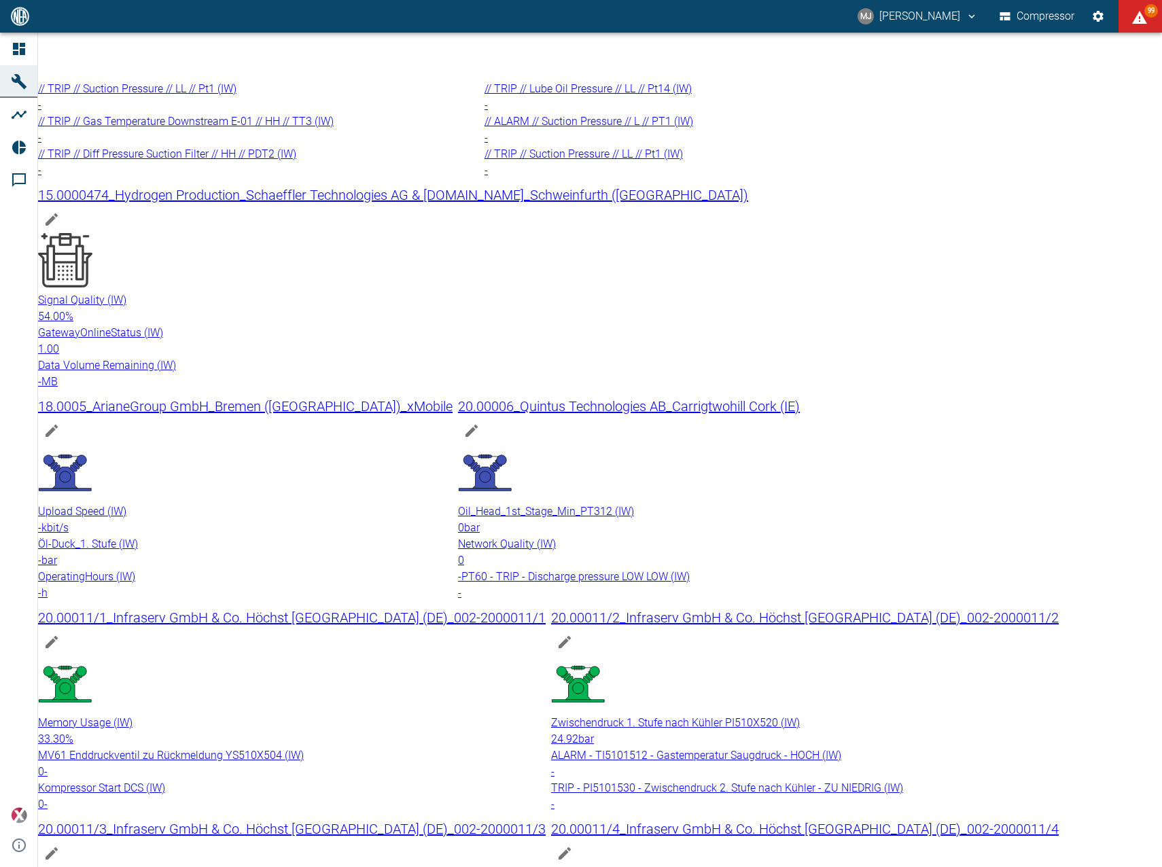
scroll to position [941, 0]
